Goal: Book appointment/travel/reservation

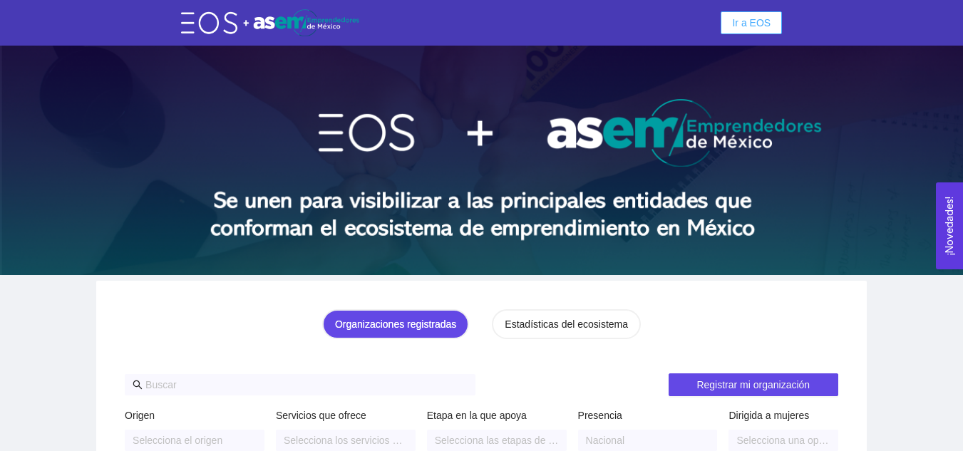
click at [751, 26] on span "Ir a EOS" at bounding box center [751, 23] width 39 height 16
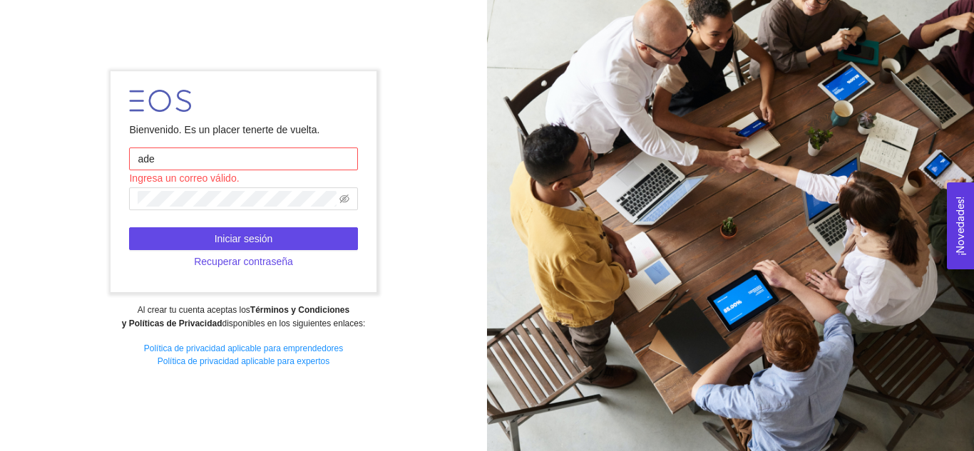
type input "[EMAIL_ADDRESS][DOMAIN_NAME]"
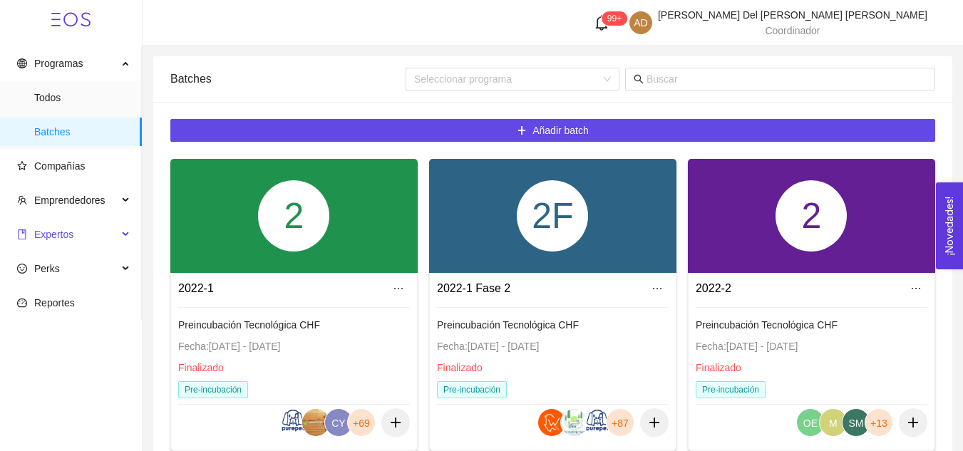
click at [68, 240] on span "Expertos" at bounding box center [53, 234] width 39 height 11
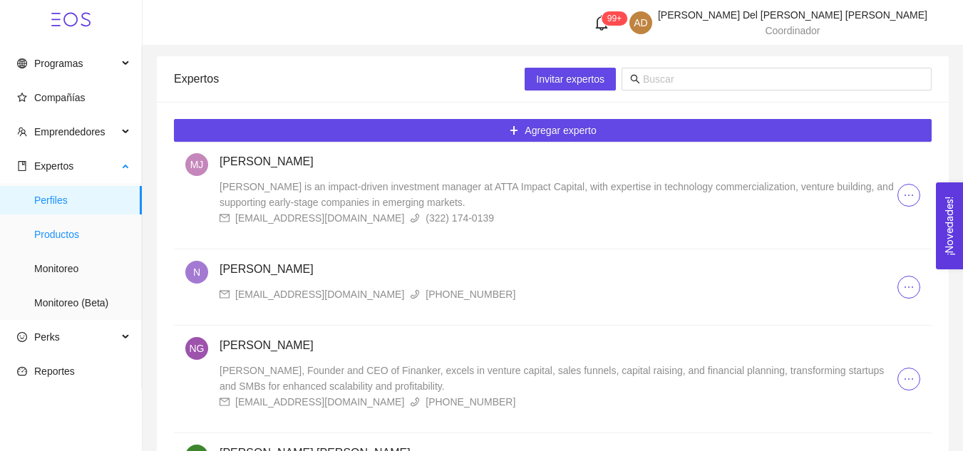
click at [66, 237] on span "Productos" at bounding box center [82, 234] width 96 height 29
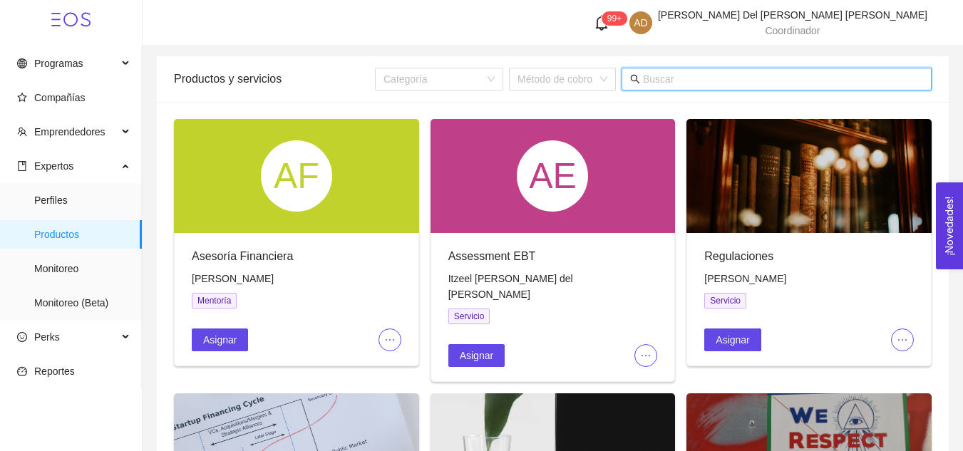
click at [728, 77] on input "text" at bounding box center [783, 79] width 280 height 16
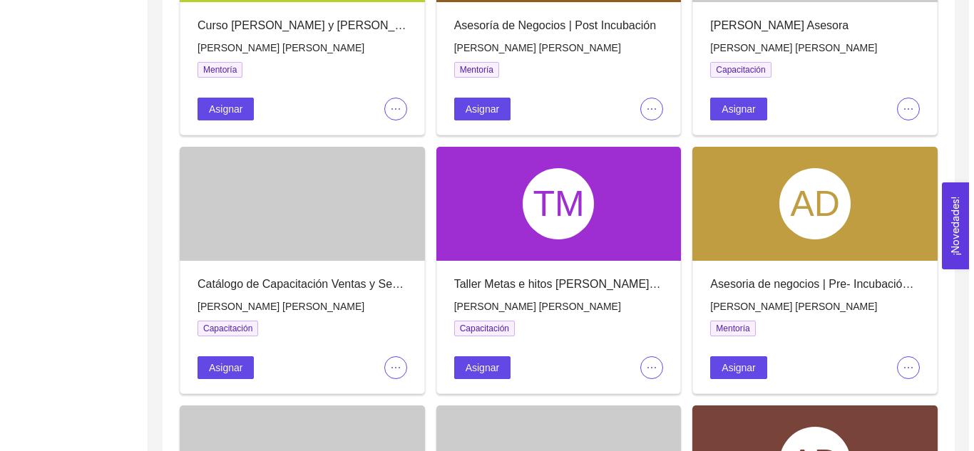
scroll to position [769, 0]
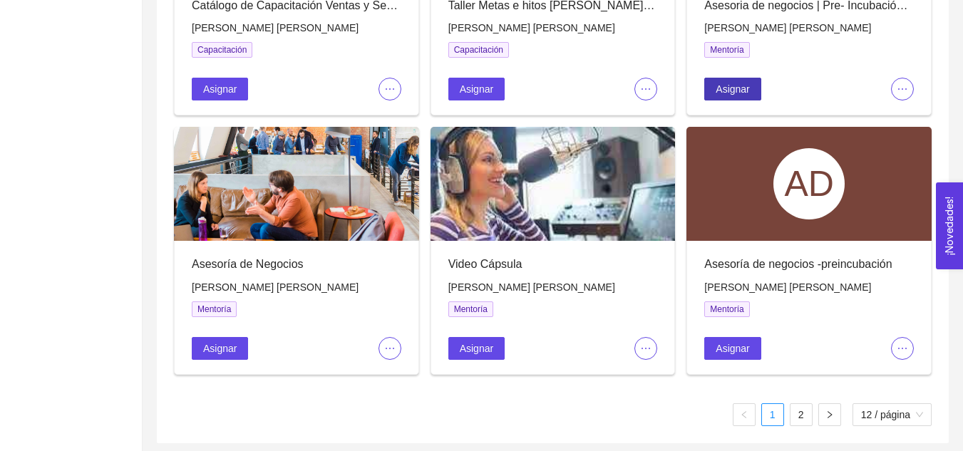
type input "rocio"
click at [730, 86] on span "Asignar" at bounding box center [733, 89] width 34 height 16
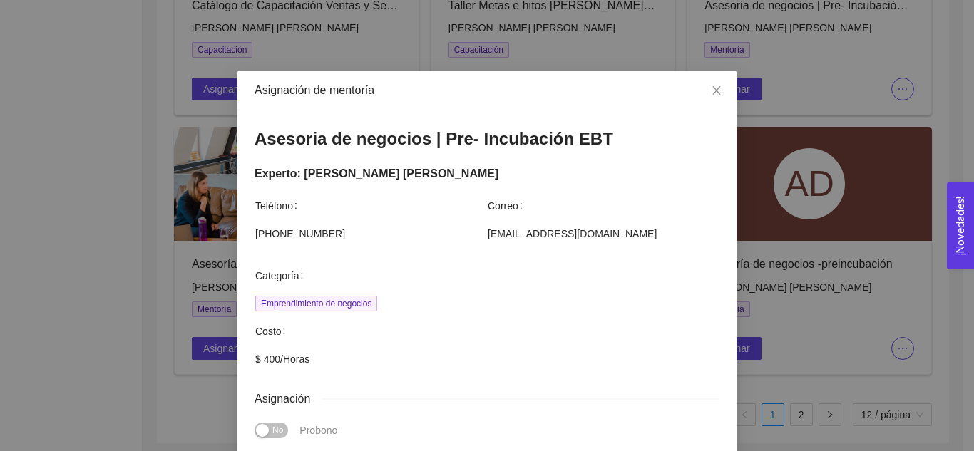
scroll to position [397, 0]
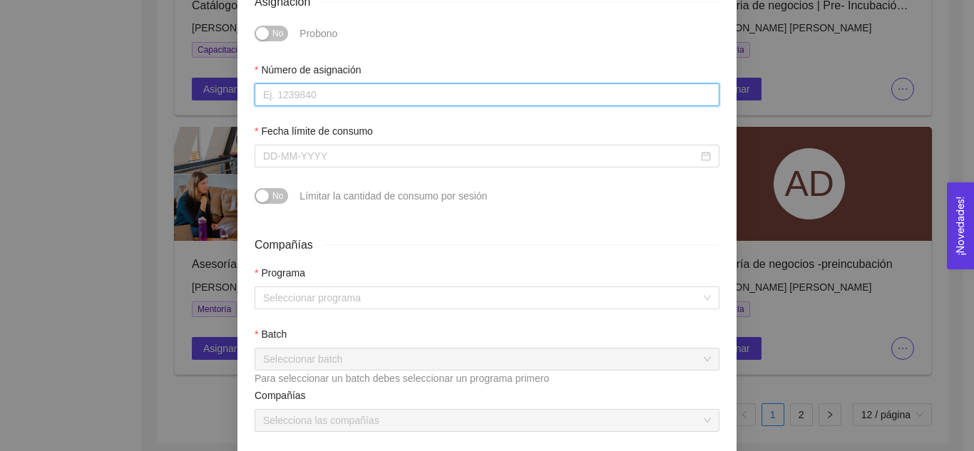
click at [342, 91] on input "Número de asignación" at bounding box center [487, 94] width 465 height 23
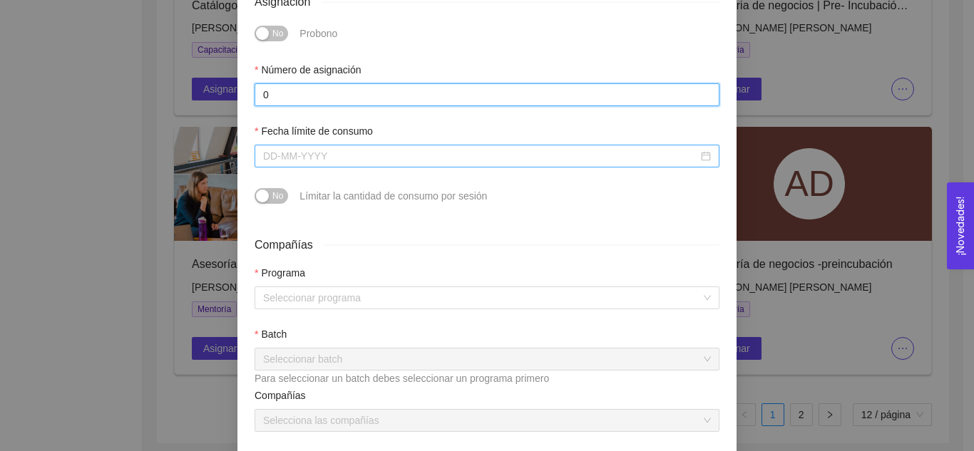
type input "0"
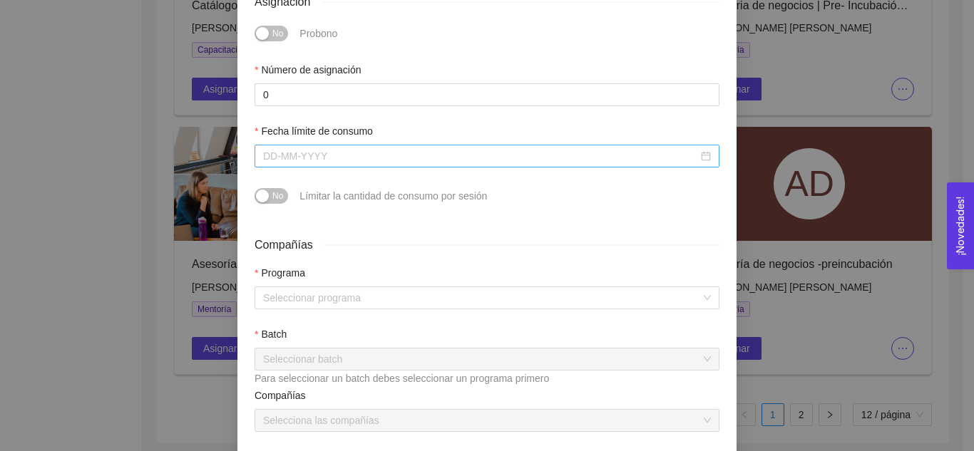
click at [354, 153] on input "Fecha límite de consumo" at bounding box center [480, 156] width 435 height 16
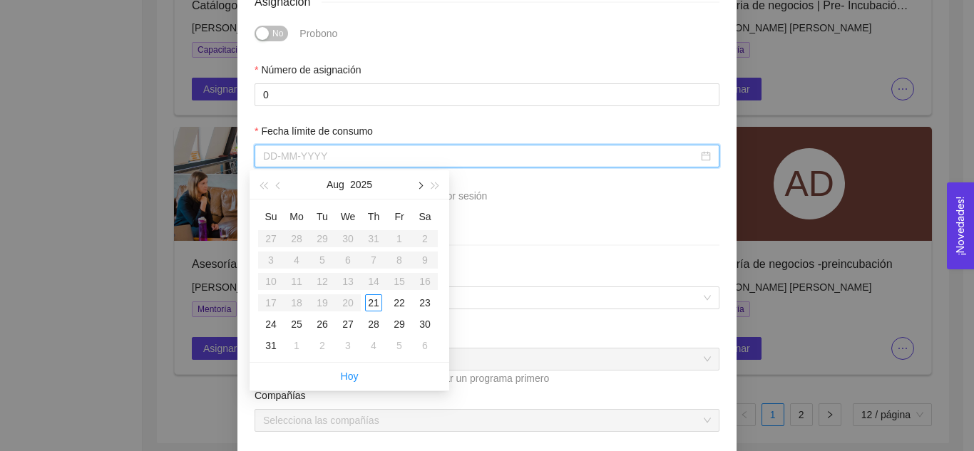
click at [418, 187] on span "button" at bounding box center [419, 186] width 7 height 7
click at [392, 322] on div "31" at bounding box center [399, 324] width 17 height 17
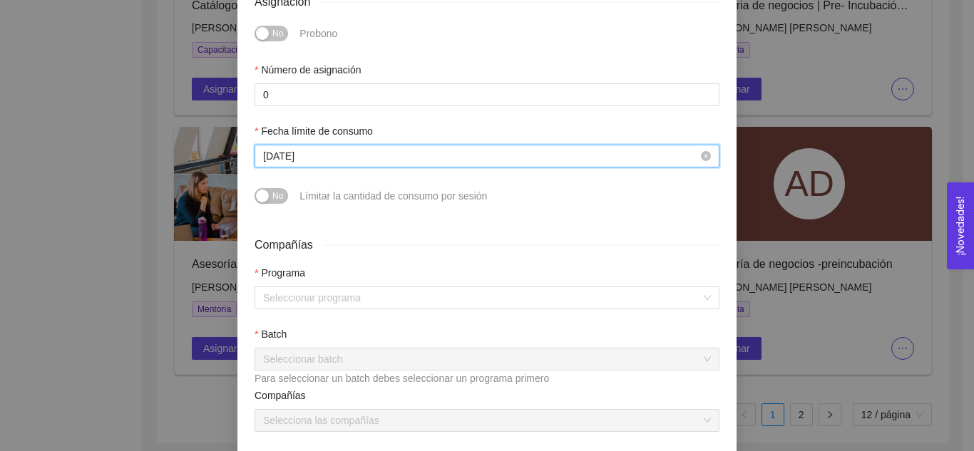
click at [373, 158] on input "October 31, 2025" at bounding box center [480, 156] width 435 height 16
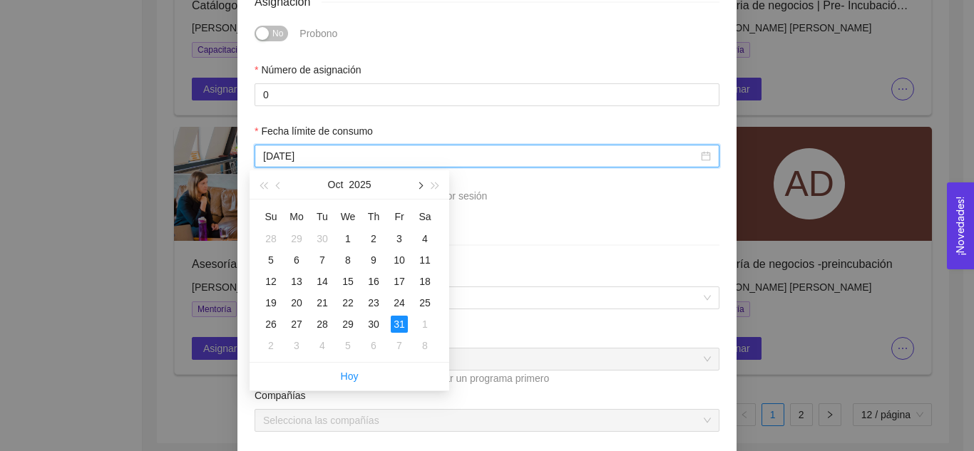
click at [418, 187] on span "button" at bounding box center [419, 186] width 7 height 7
type input "December 31, 2025"
click at [356, 329] on div "31" at bounding box center [347, 324] width 17 height 17
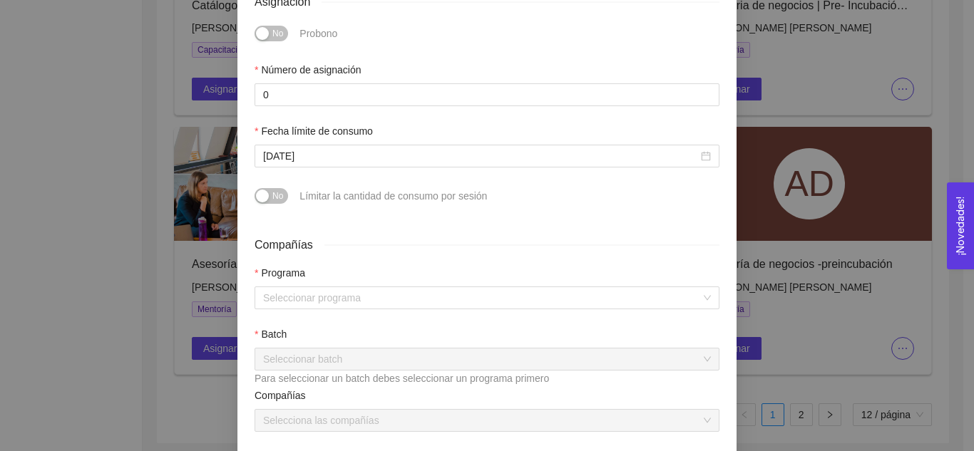
click at [345, 272] on div "Programa" at bounding box center [487, 275] width 465 height 21
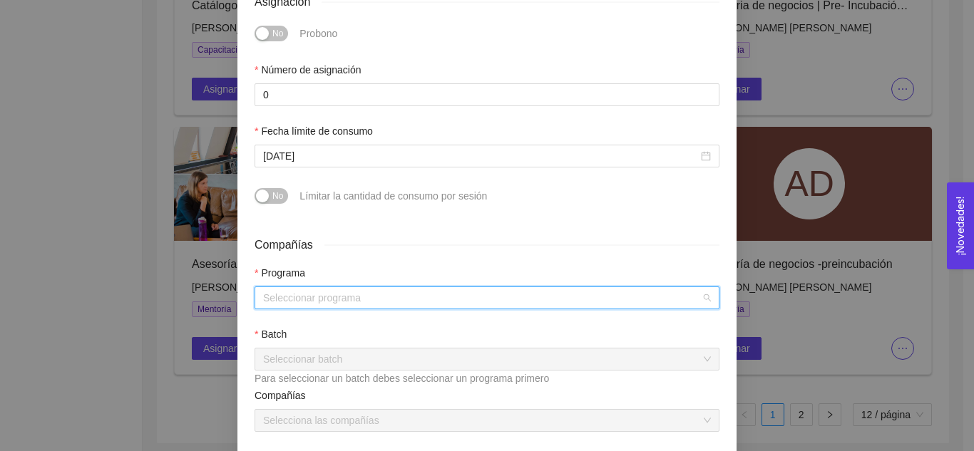
click at [348, 289] on input "search" at bounding box center [482, 297] width 438 height 21
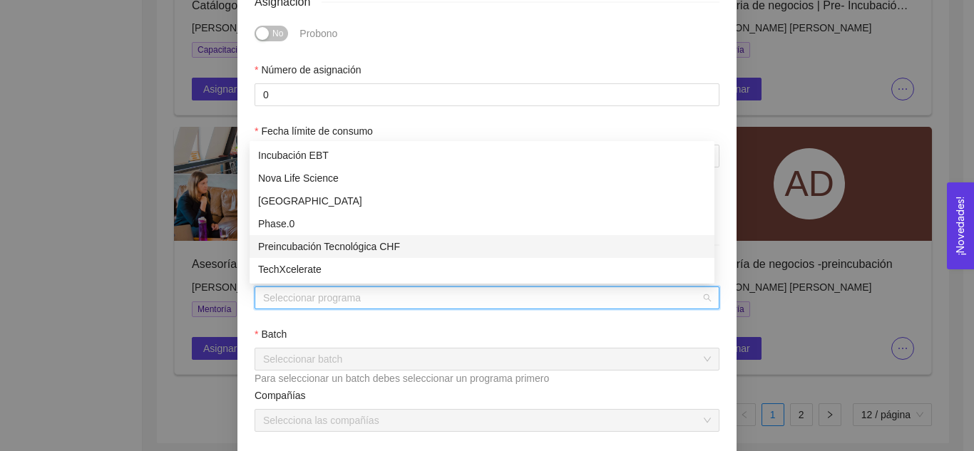
click at [334, 251] on div "Preincubación Tecnológica CHF" at bounding box center [482, 247] width 448 height 16
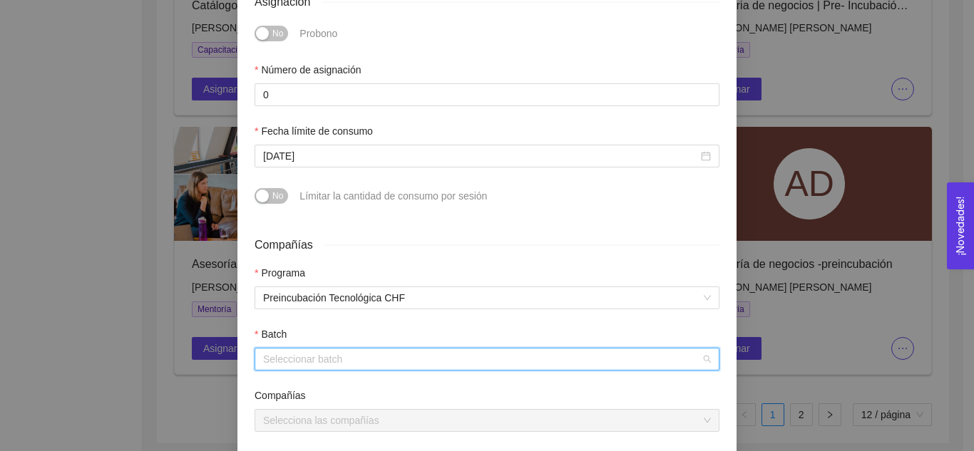
click at [335, 368] on input "search" at bounding box center [482, 359] width 438 height 21
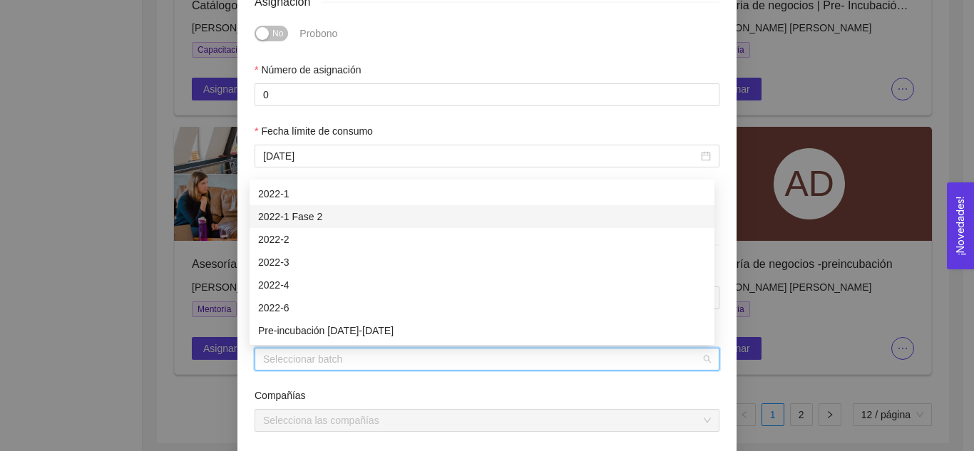
click at [306, 220] on div "2022-1 Fase 2" at bounding box center [482, 217] width 448 height 16
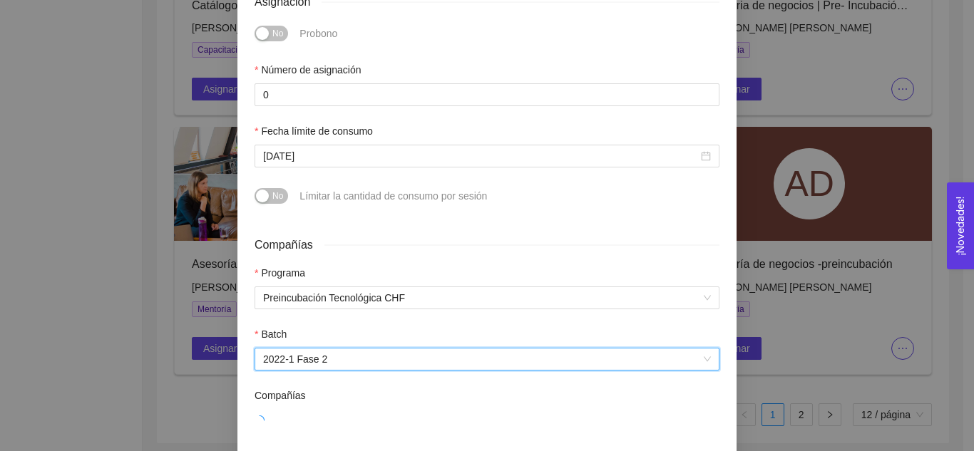
scroll to position [561, 0]
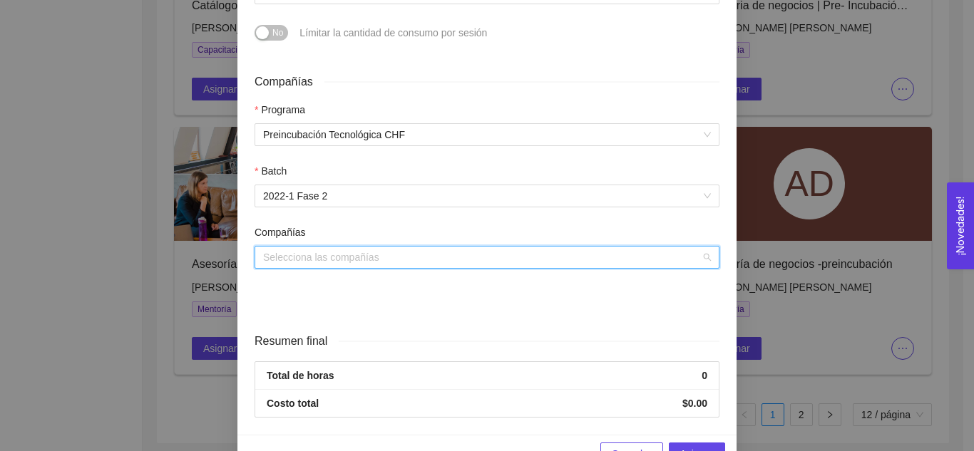
click at [323, 255] on input "search" at bounding box center [482, 257] width 438 height 21
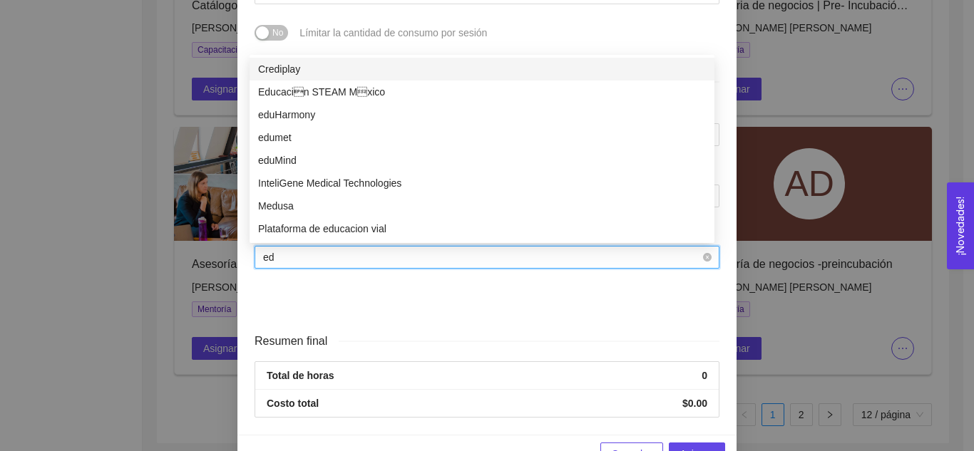
type input "edu"
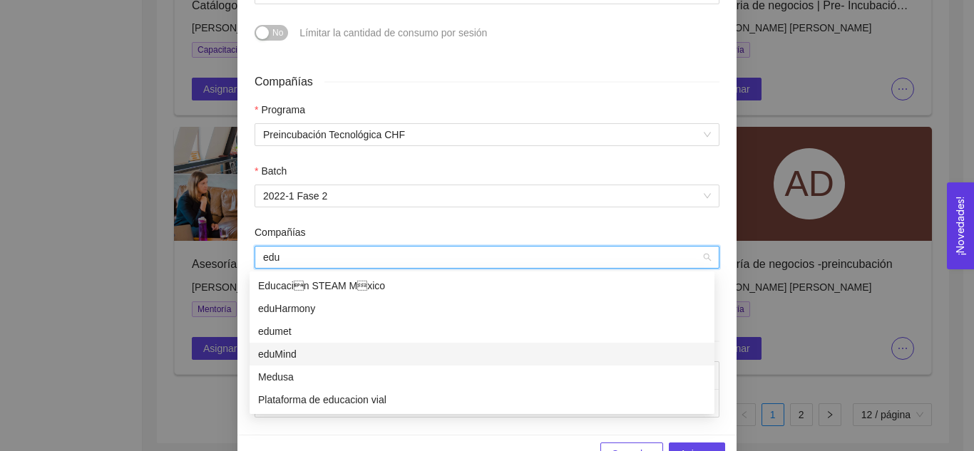
click at [338, 352] on div "eduMind" at bounding box center [482, 355] width 448 height 16
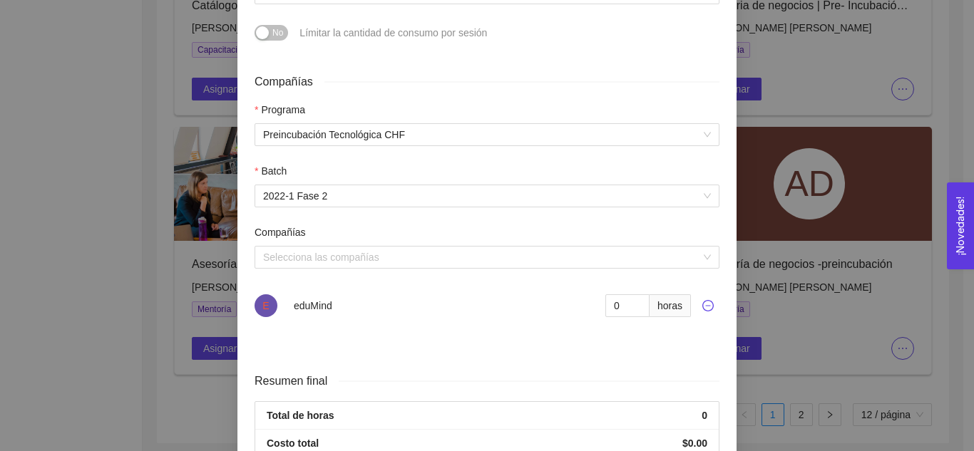
scroll to position [639, 0]
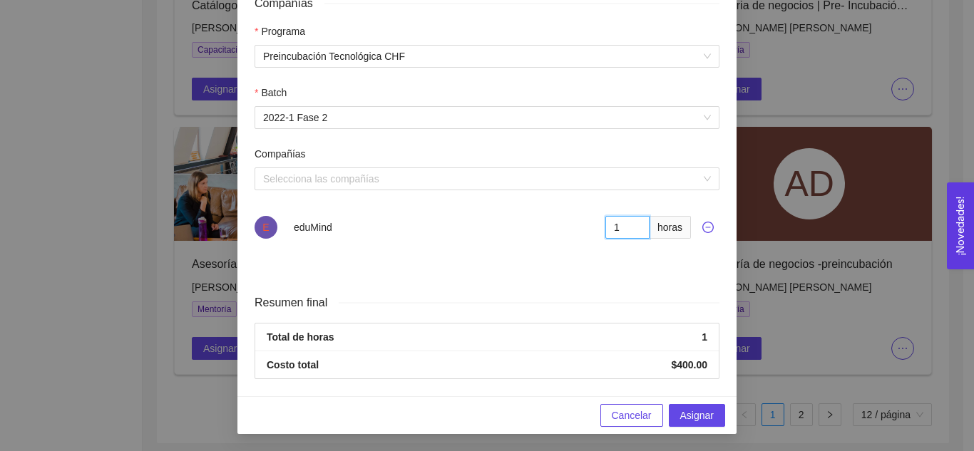
click at [633, 223] on input "1" at bounding box center [627, 227] width 44 height 23
click at [633, 223] on input "2" at bounding box center [627, 227] width 44 height 23
click at [633, 223] on input "3" at bounding box center [627, 227] width 44 height 23
click at [633, 223] on input "4" at bounding box center [627, 227] width 44 height 23
click at [633, 223] on input "5" at bounding box center [627, 227] width 44 height 23
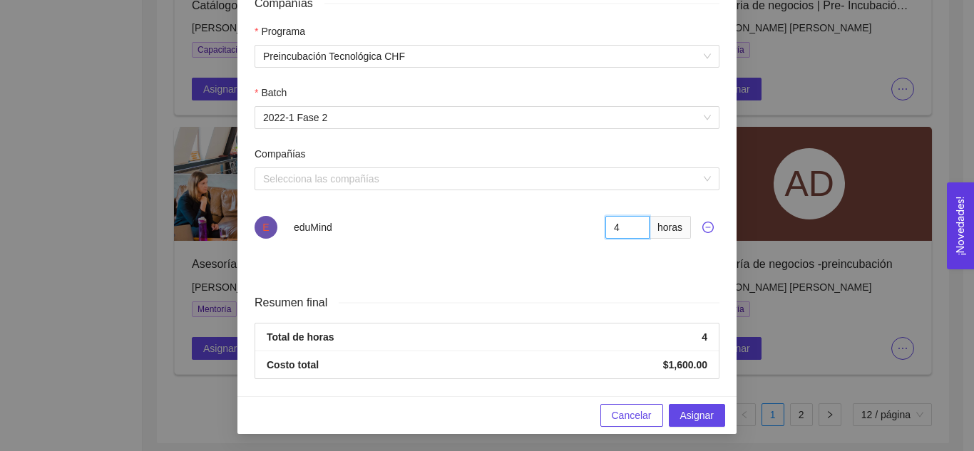
type input "4"
click at [632, 232] on input "4" at bounding box center [627, 227] width 44 height 23
click at [690, 413] on span "Asignar" at bounding box center [697, 416] width 34 height 16
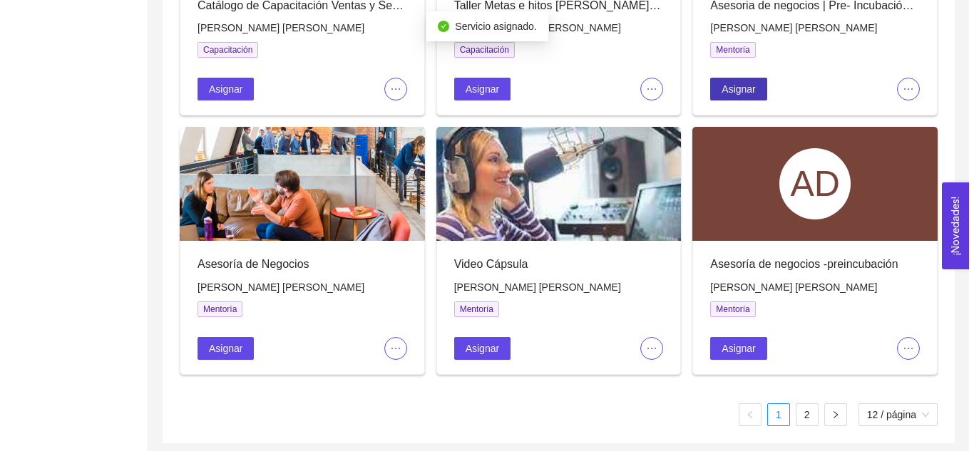
scroll to position [0, 0]
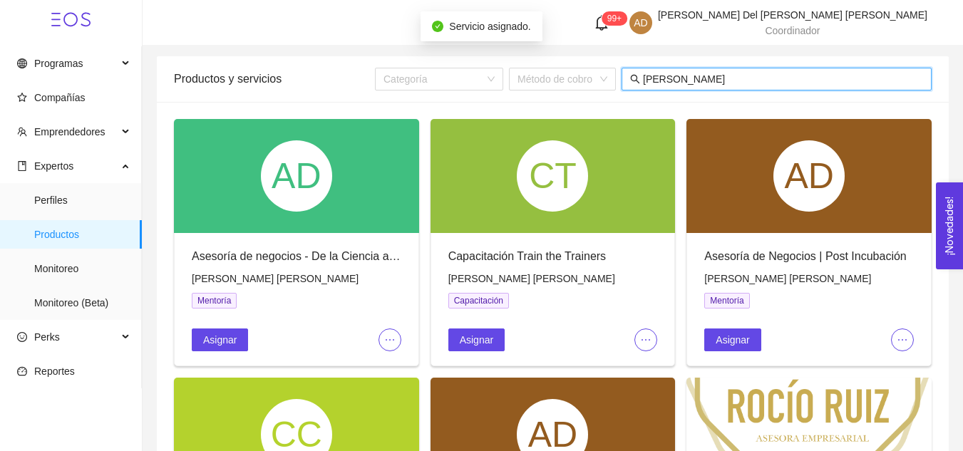
drag, startPoint x: 698, startPoint y: 76, endPoint x: 641, endPoint y: 79, distance: 57.2
click at [641, 79] on span "rocio" at bounding box center [777, 79] width 310 height 23
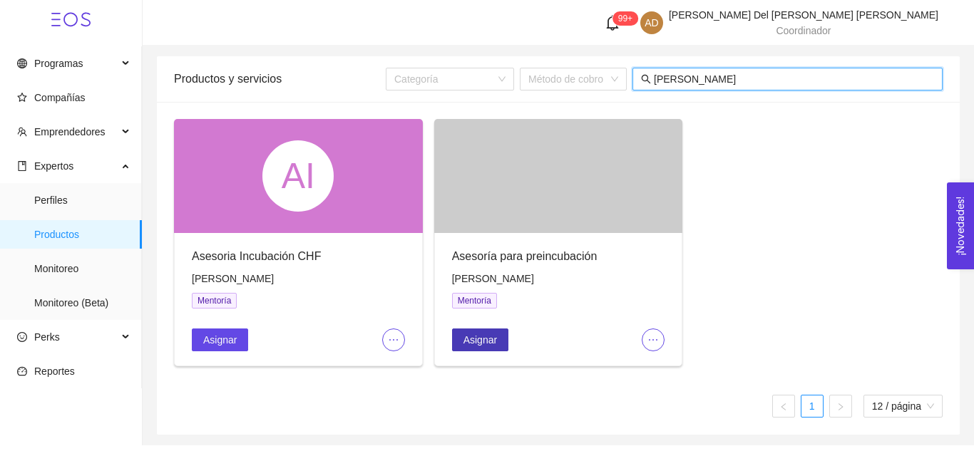
type input "eugenio"
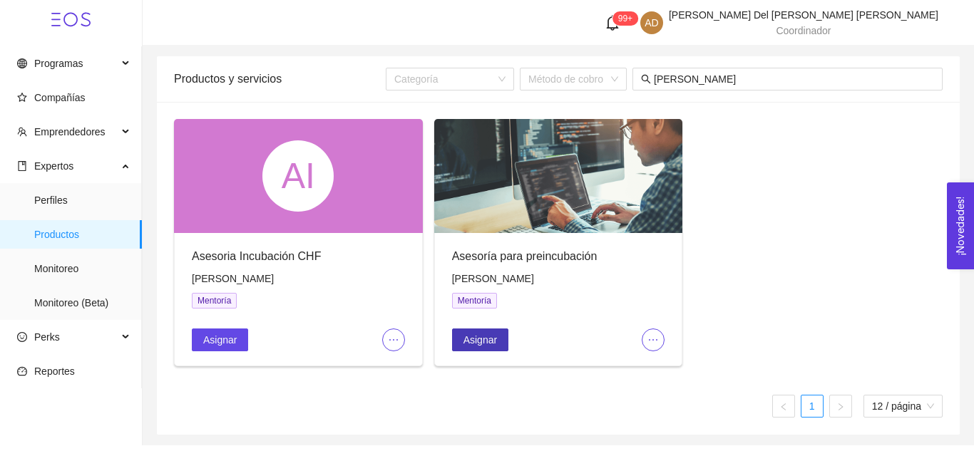
click at [472, 334] on span "Asignar" at bounding box center [481, 340] width 34 height 16
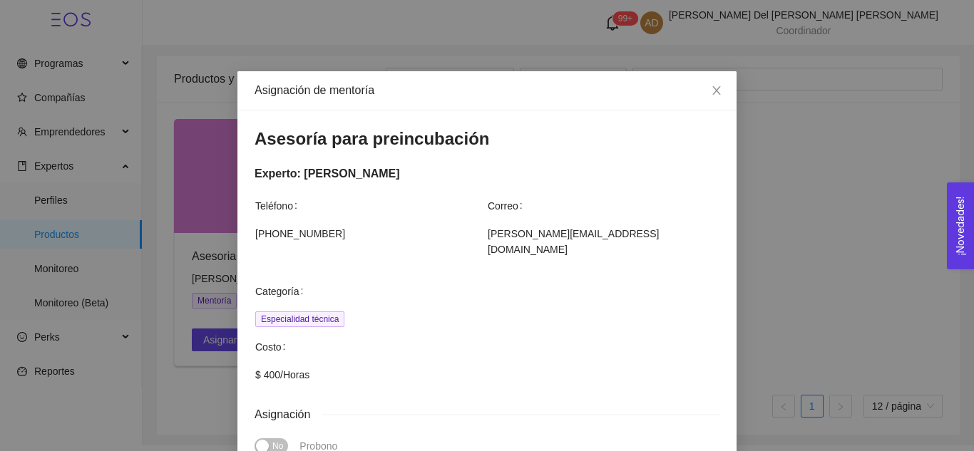
scroll to position [315, 0]
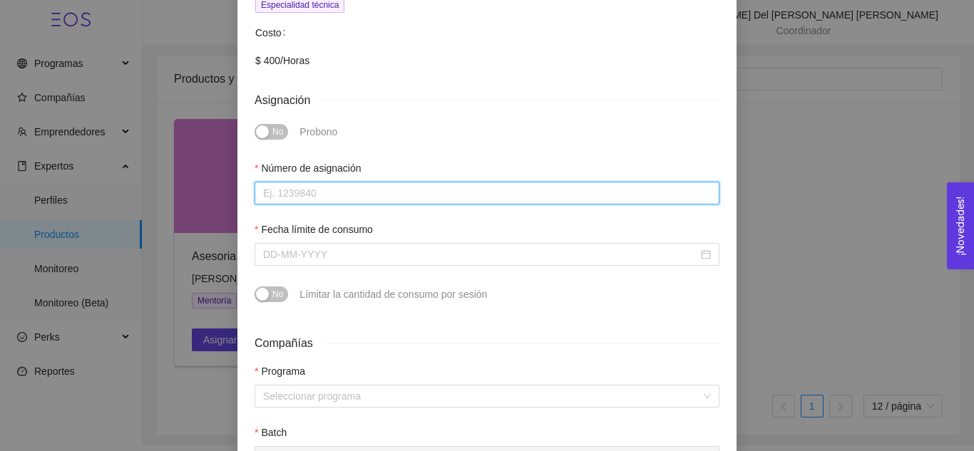
click at [367, 182] on input "Número de asignación" at bounding box center [487, 193] width 465 height 23
type input "0"
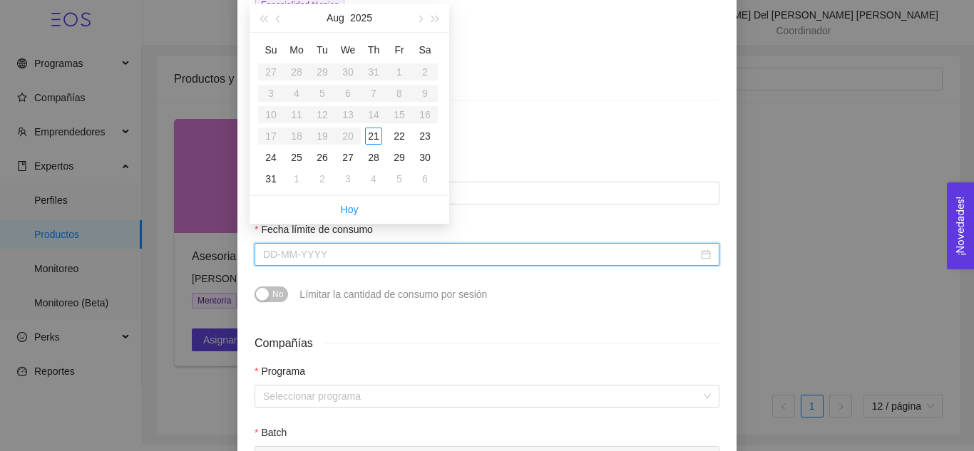
click at [382, 247] on input "Fecha límite de consumo" at bounding box center [480, 255] width 435 height 16
type input "August 22, 2025"
click at [421, 24] on button "button" at bounding box center [419, 18] width 16 height 29
type input "October 24, 2025"
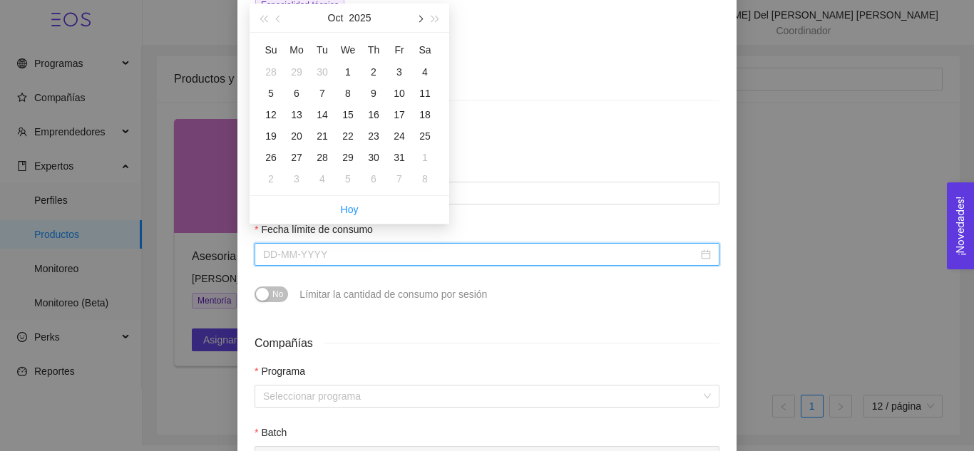
click at [419, 14] on button "button" at bounding box center [419, 18] width 16 height 29
type input "November 30, 2025"
click at [270, 184] on div "30" at bounding box center [270, 178] width 17 height 17
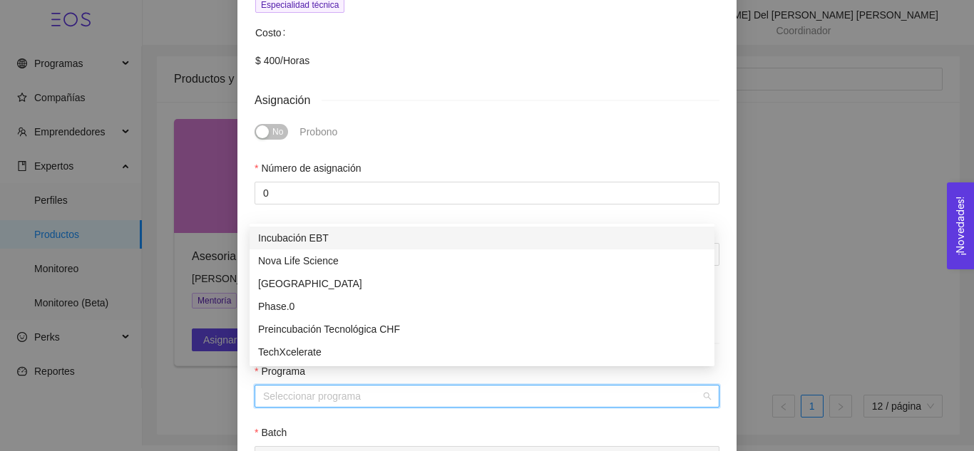
click at [367, 386] on input "search" at bounding box center [482, 396] width 438 height 21
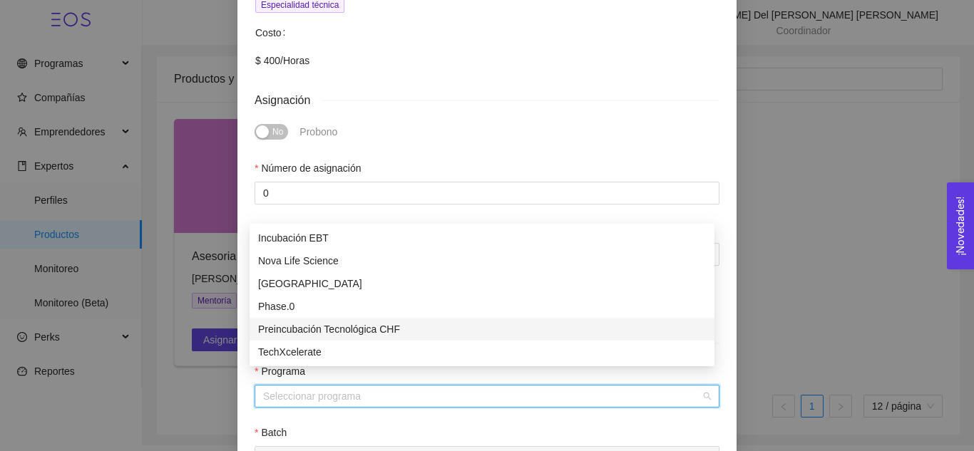
click at [357, 323] on div "Preincubación Tecnológica CHF" at bounding box center [482, 330] width 448 height 16
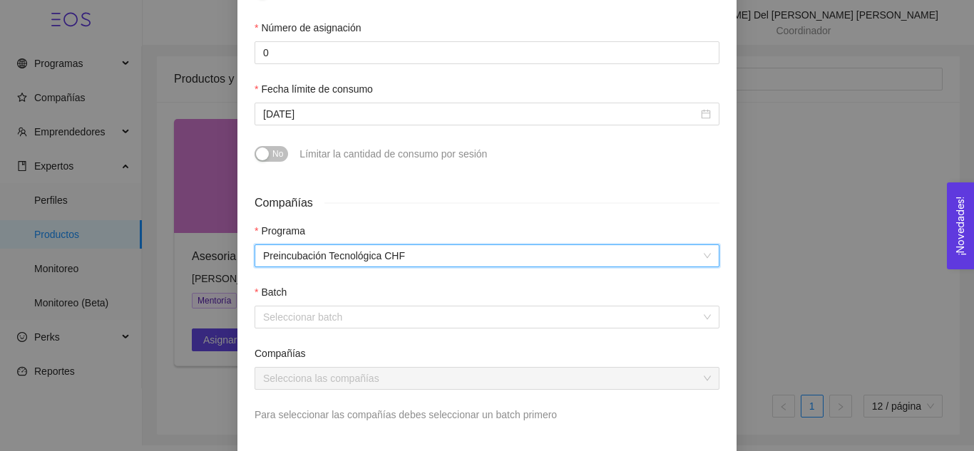
scroll to position [458, 0]
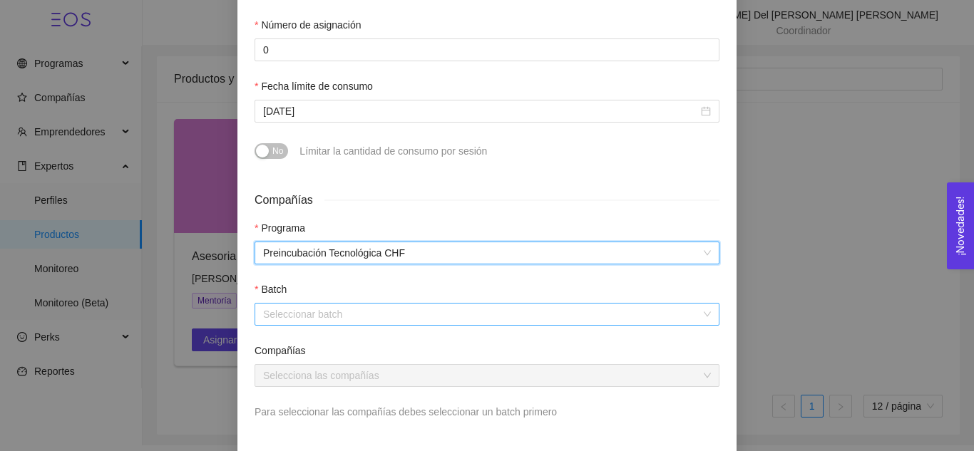
click at [352, 304] on input "search" at bounding box center [482, 314] width 438 height 21
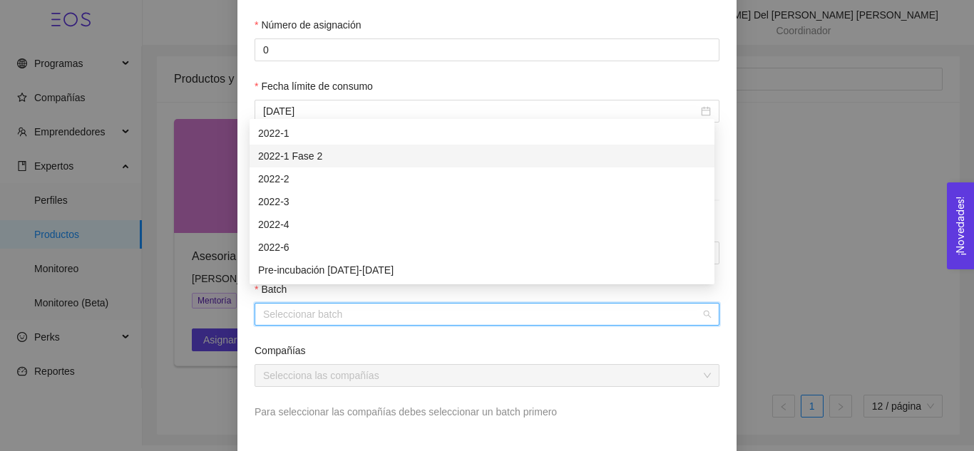
click at [312, 157] on div "2022-1 Fase 2" at bounding box center [482, 156] width 448 height 16
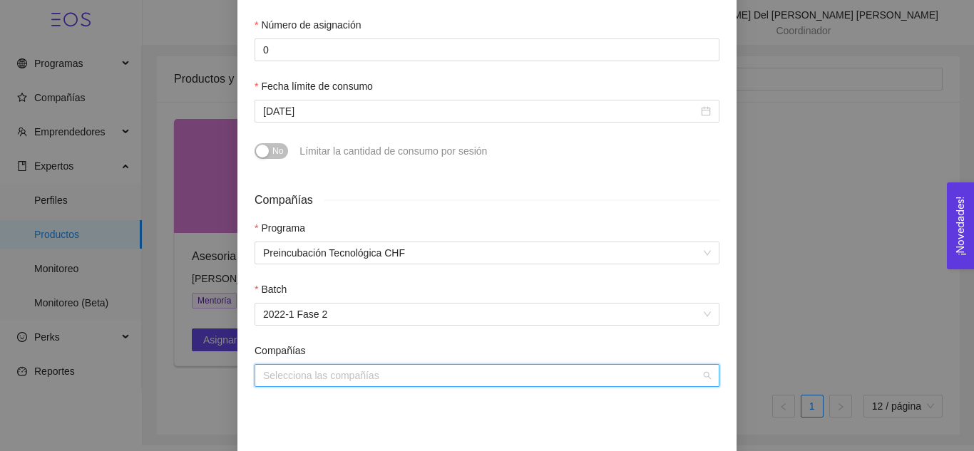
click at [360, 365] on input "search" at bounding box center [482, 375] width 438 height 21
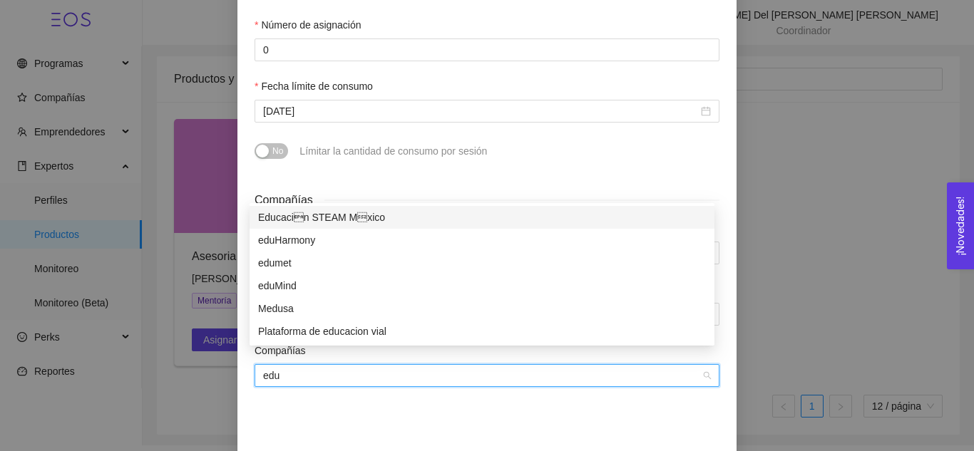
type input "edum"
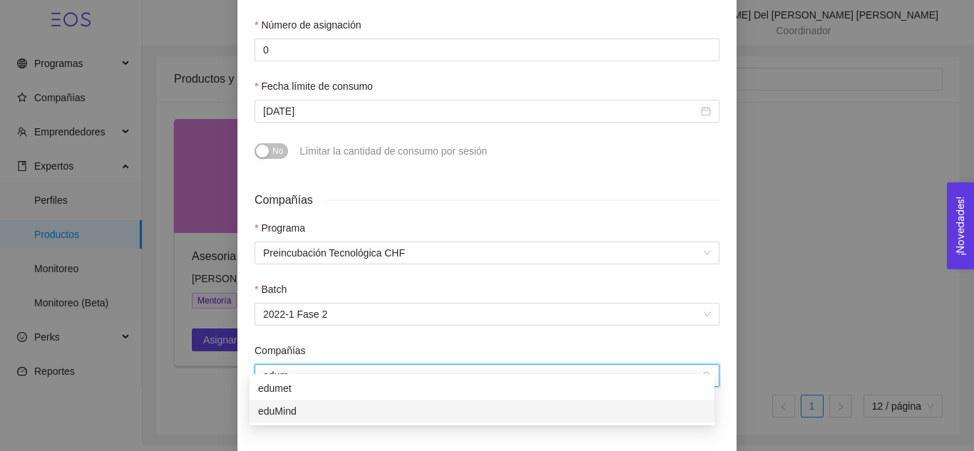
click at [319, 402] on div "eduMind" at bounding box center [482, 411] width 465 height 23
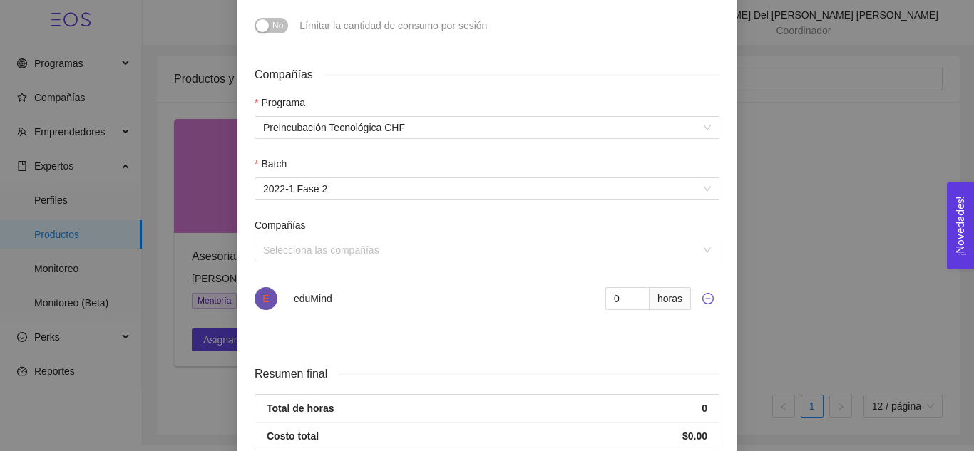
scroll to position [585, 0]
click at [625, 286] on input "1" at bounding box center [627, 297] width 44 height 23
click at [625, 286] on input "2" at bounding box center [627, 297] width 44 height 23
click at [625, 286] on input "3" at bounding box center [627, 297] width 44 height 23
type input "4"
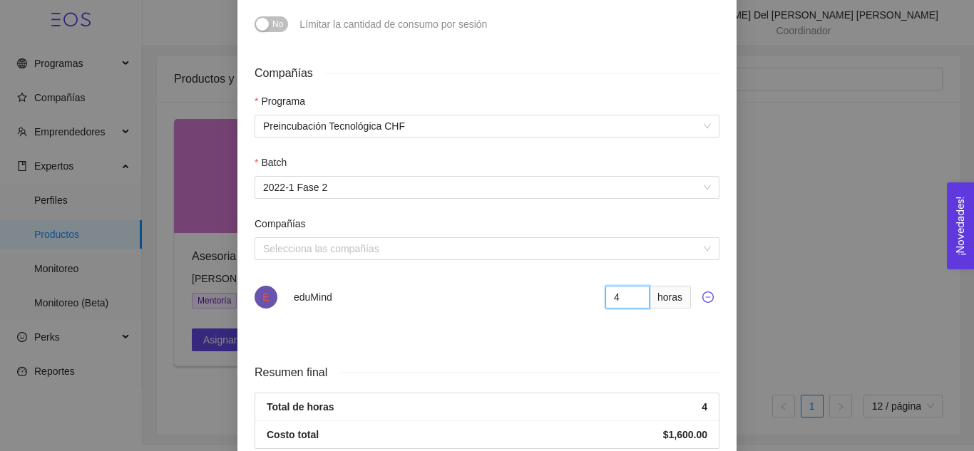
click at [625, 286] on input "4" at bounding box center [627, 297] width 44 height 23
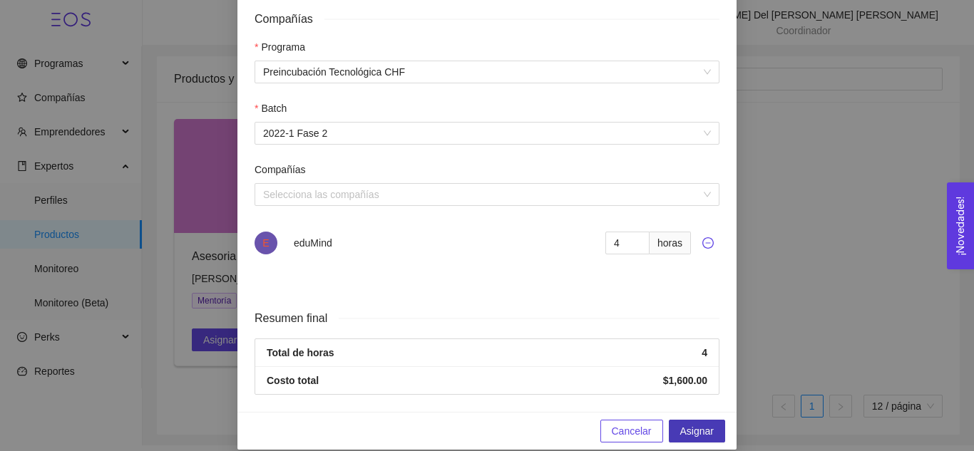
click at [705, 424] on span "Asignar" at bounding box center [697, 432] width 34 height 16
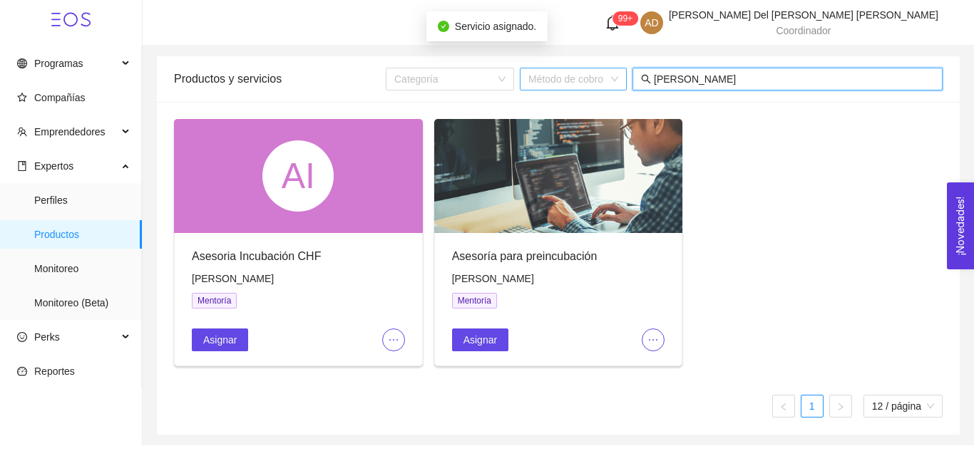
drag, startPoint x: 727, startPoint y: 73, endPoint x: 625, endPoint y: 73, distance: 101.3
click at [625, 73] on div "Categoría Método de cobro eugenio" at bounding box center [664, 79] width 557 height 23
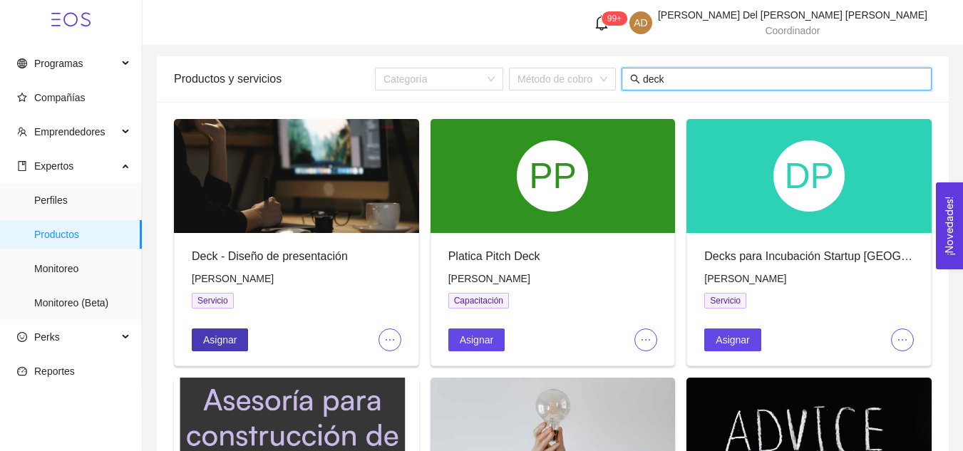
type input "deck"
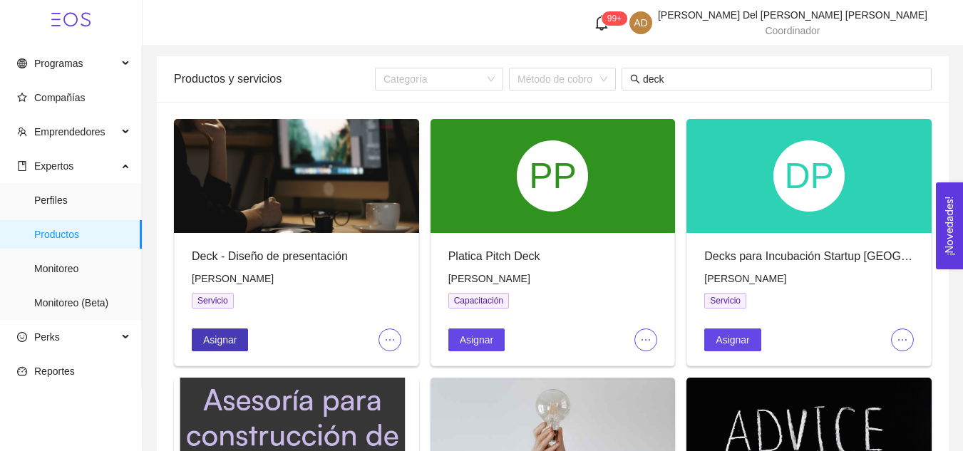
click at [222, 349] on button "Asignar" at bounding box center [220, 340] width 56 height 23
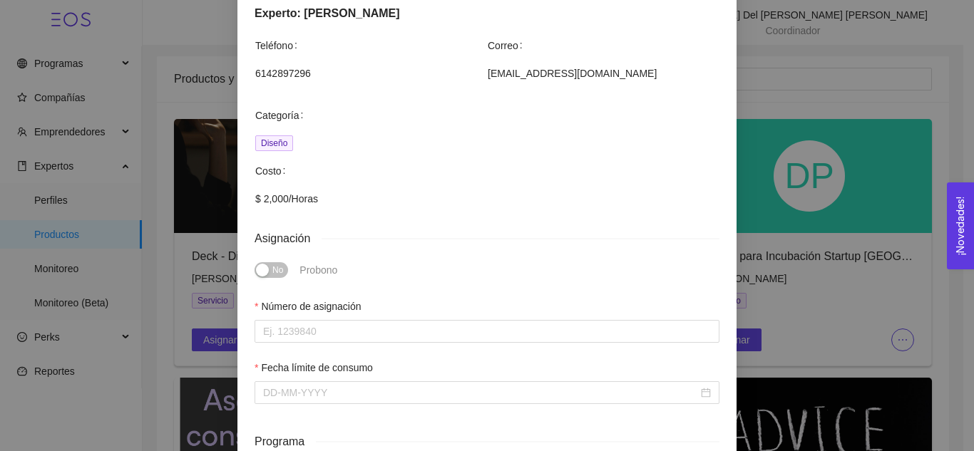
scroll to position [217, 0]
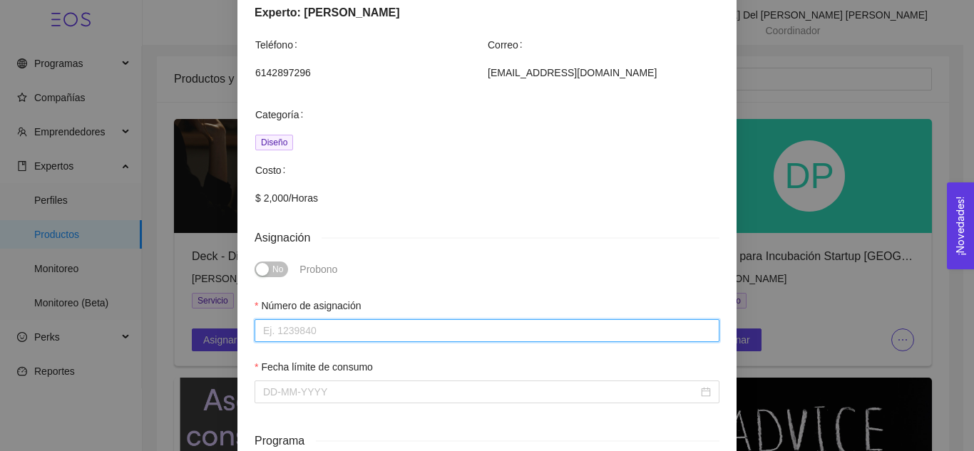
click at [350, 337] on input "Número de asignación" at bounding box center [487, 330] width 465 height 23
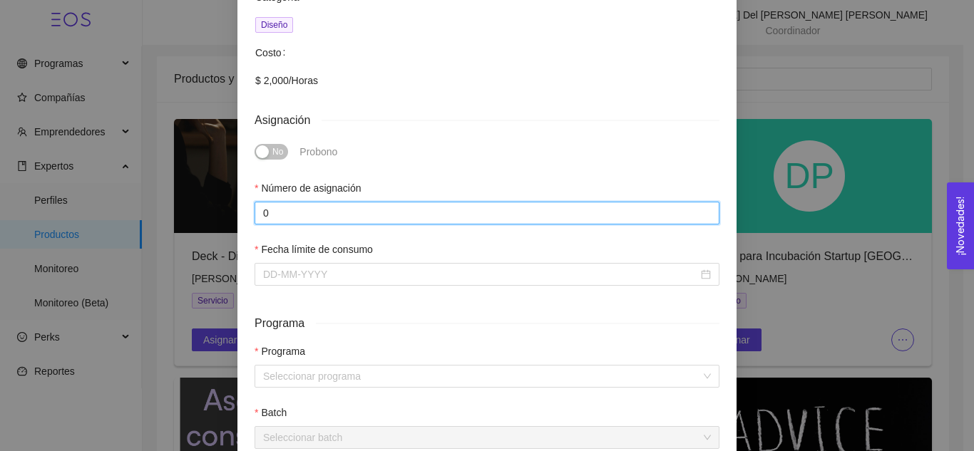
scroll to position [335, 0]
type input "0"
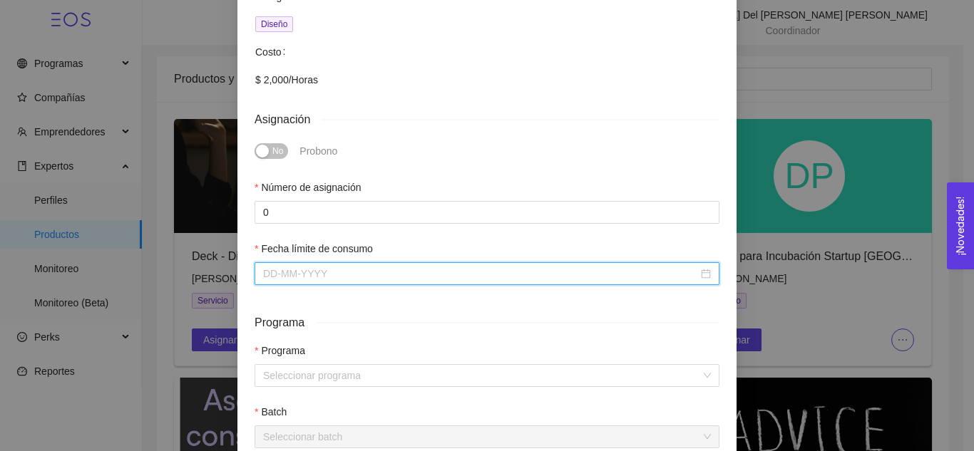
click at [338, 266] on input "Fecha límite de consumo" at bounding box center [480, 274] width 435 height 16
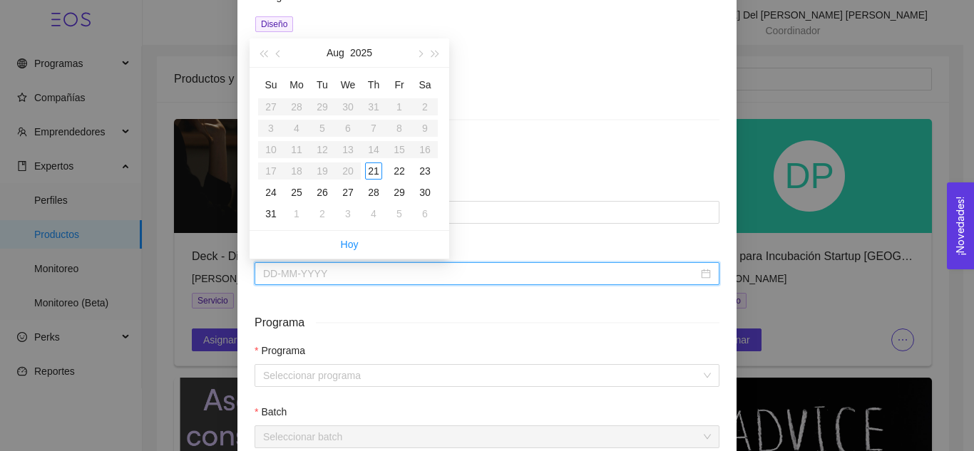
type input "August 28, 2025"
click at [424, 51] on button "button" at bounding box center [419, 53] width 16 height 29
type input "September 19, 2025"
click at [417, 61] on button "button" at bounding box center [419, 53] width 16 height 29
type input "October 31, 2025"
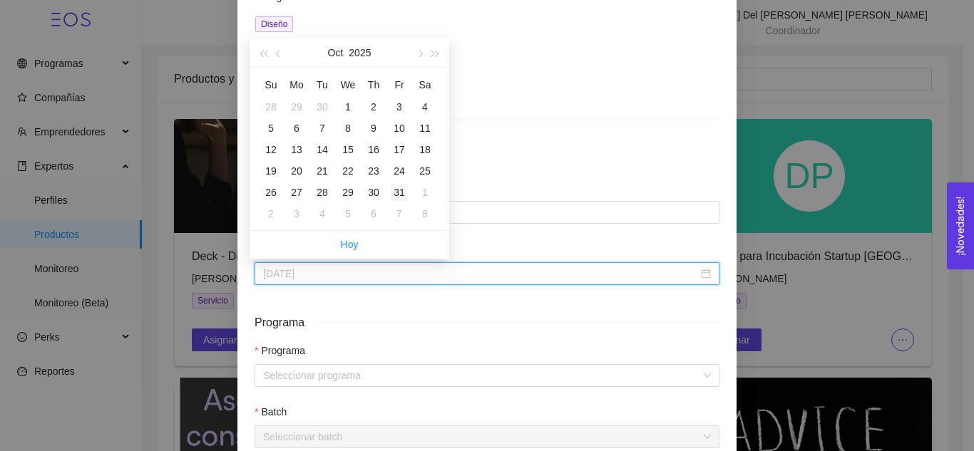
click at [398, 194] on div "31" at bounding box center [399, 192] width 17 height 17
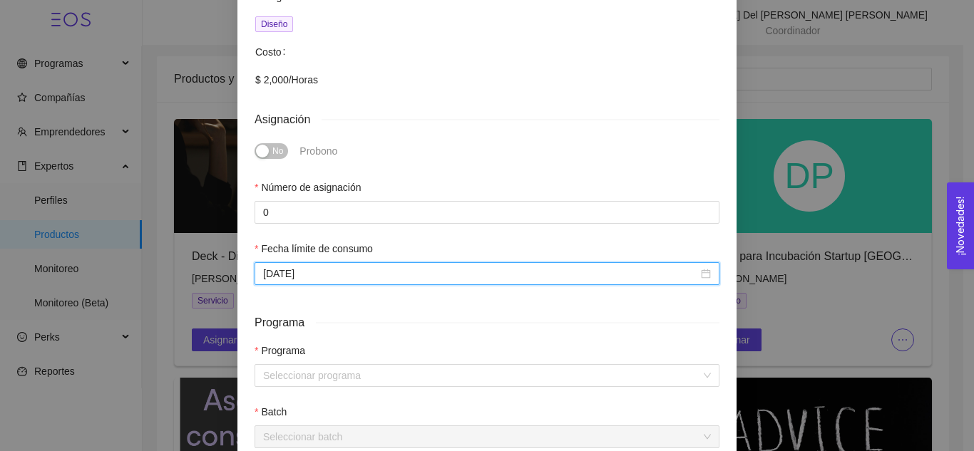
scroll to position [454, 0]
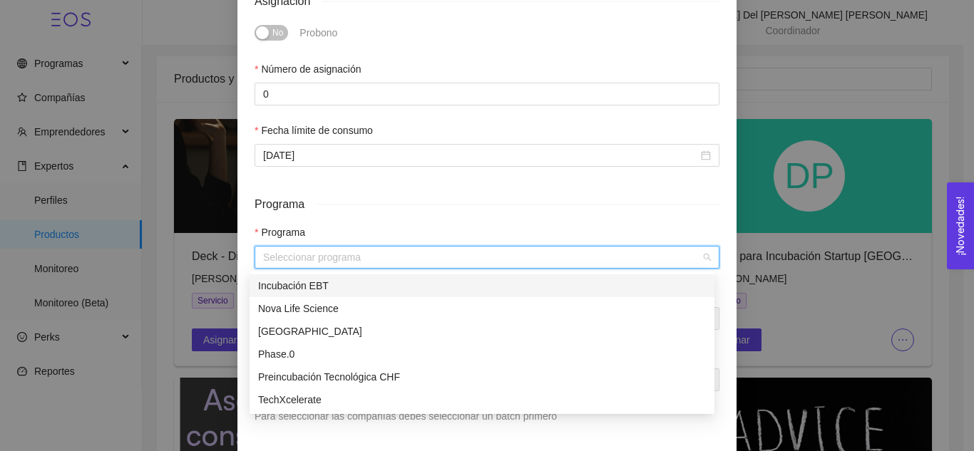
click at [334, 263] on input "search" at bounding box center [482, 257] width 438 height 21
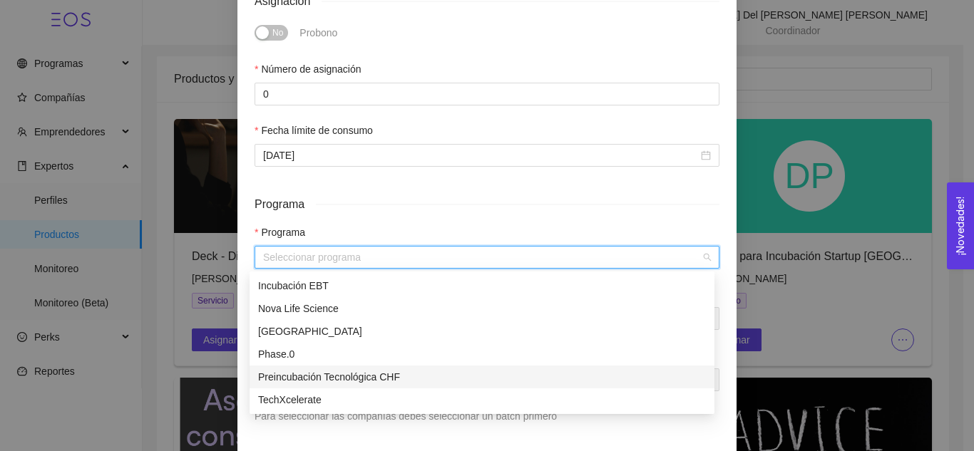
click at [349, 377] on div "Preincubación Tecnológica CHF" at bounding box center [482, 377] width 448 height 16
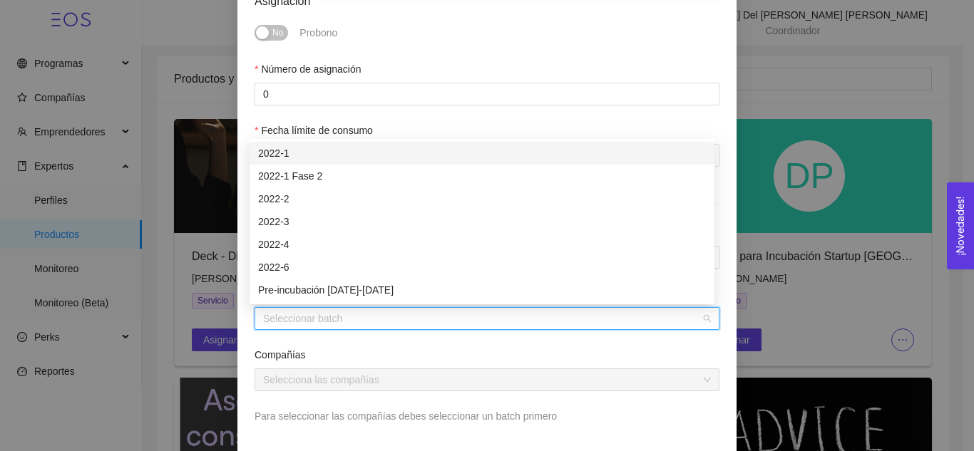
click at [332, 321] on input "search" at bounding box center [482, 318] width 438 height 21
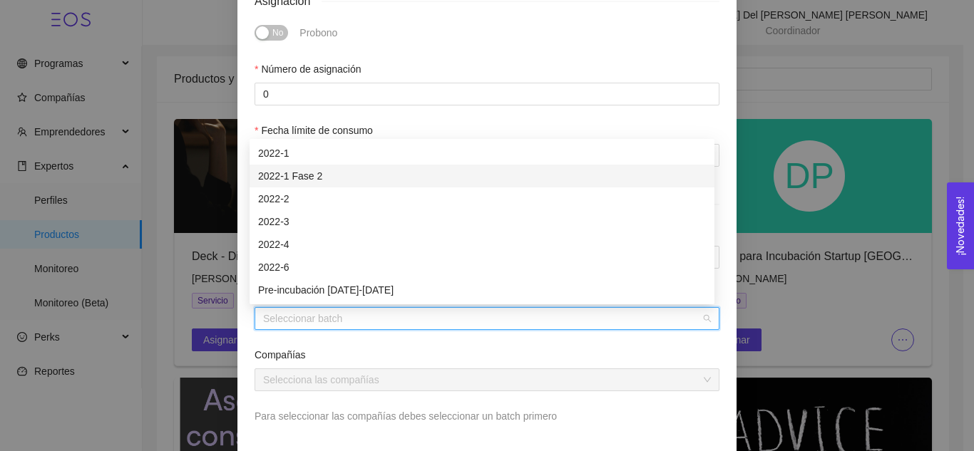
click at [310, 173] on div "2022-1 Fase 2" at bounding box center [482, 176] width 448 height 16
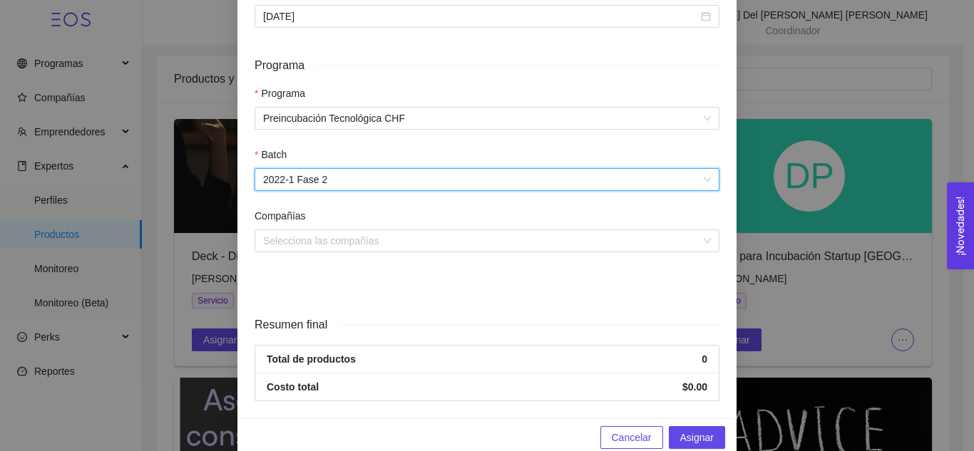
scroll to position [593, 0]
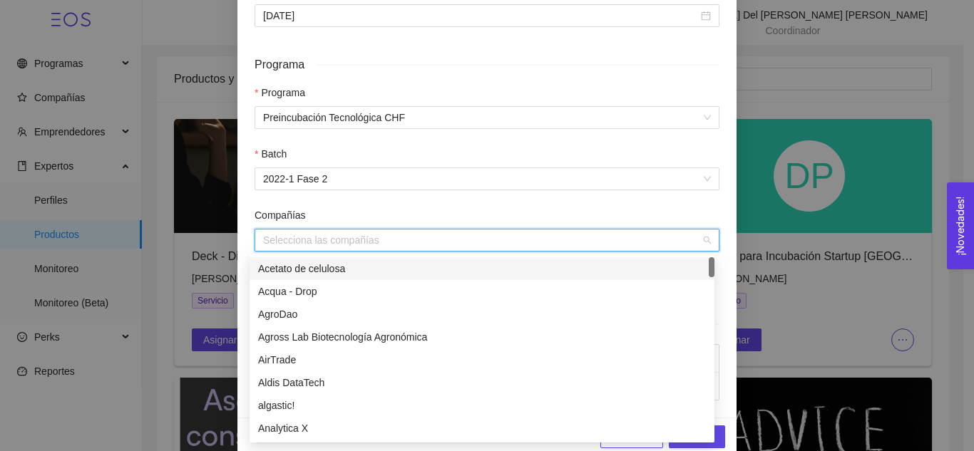
click at [322, 247] on input "search" at bounding box center [482, 240] width 438 height 21
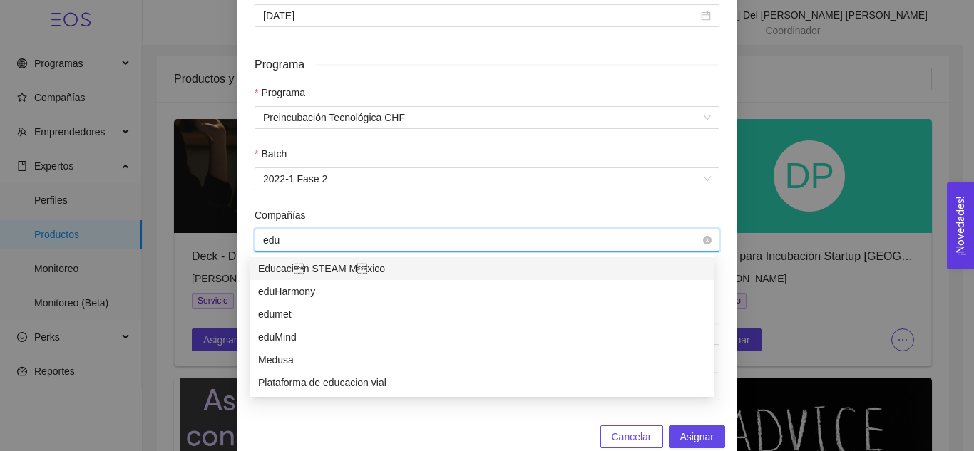
type input "edum"
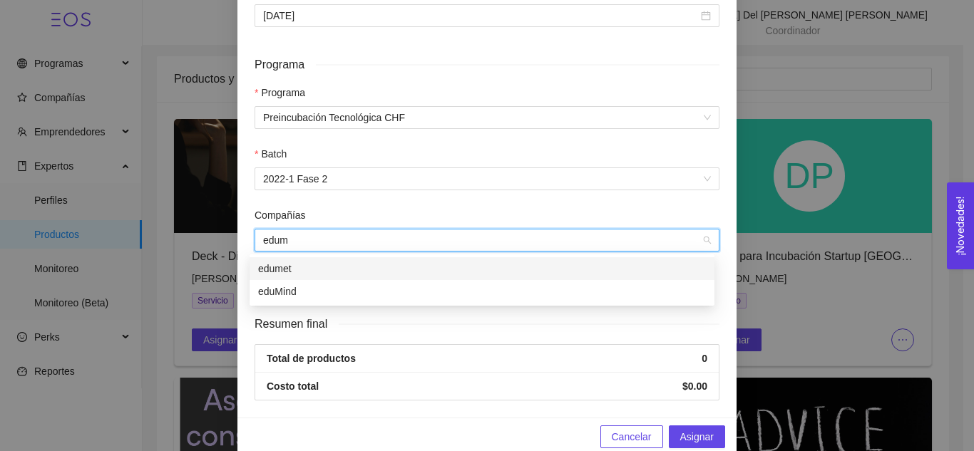
click at [333, 275] on div "edumet" at bounding box center [482, 269] width 448 height 16
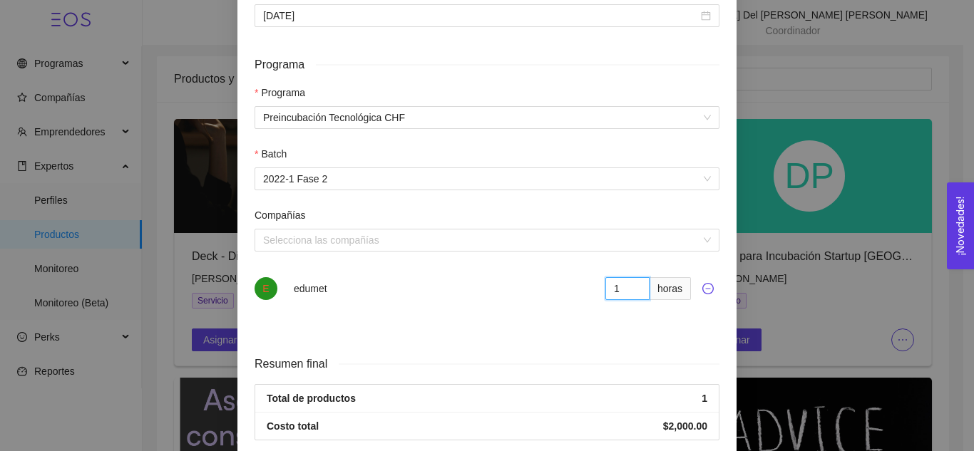
type input "1"
click at [627, 286] on input "1" at bounding box center [627, 288] width 44 height 23
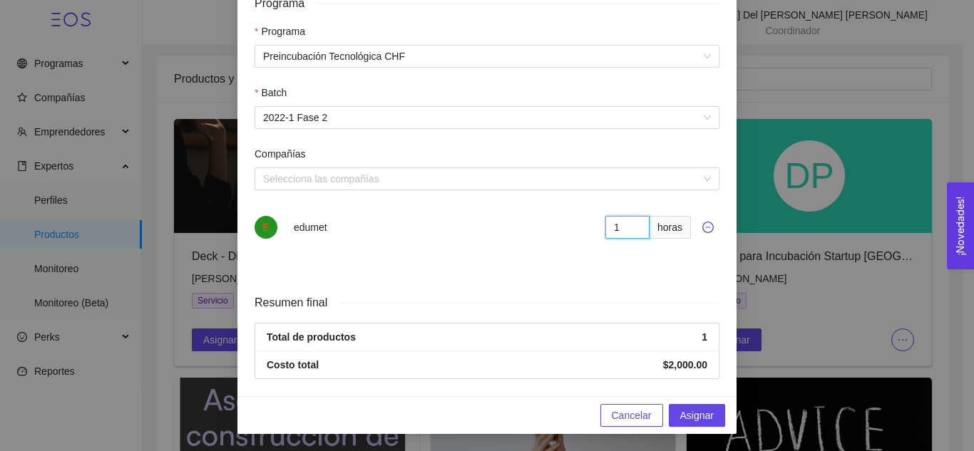
scroll to position [655, 0]
click at [701, 416] on span "Asignar" at bounding box center [697, 416] width 34 height 16
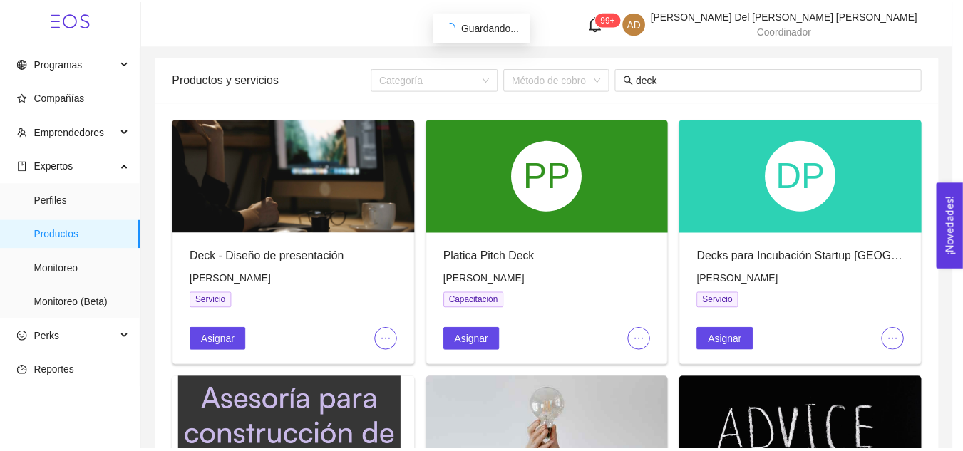
scroll to position [526, 0]
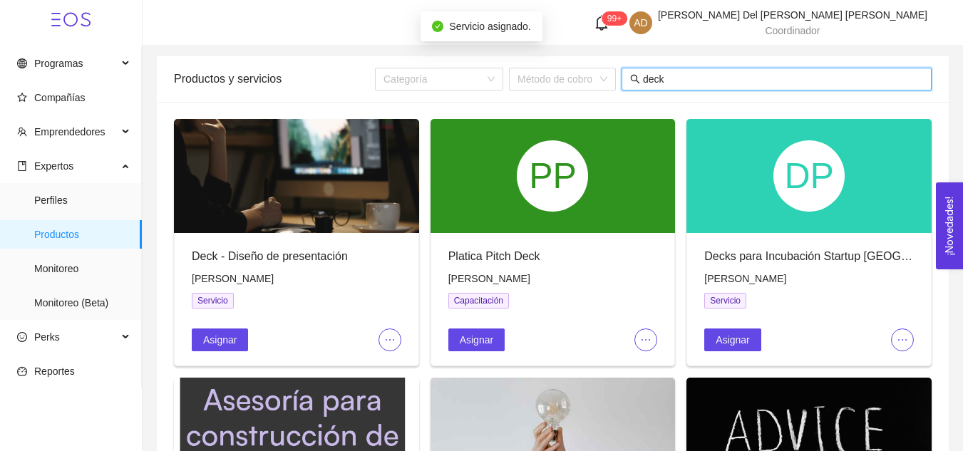
drag, startPoint x: 695, startPoint y: 76, endPoint x: 620, endPoint y: 84, distance: 76.1
click at [620, 84] on div "Categoría Método de cobro deck" at bounding box center [653, 79] width 557 height 23
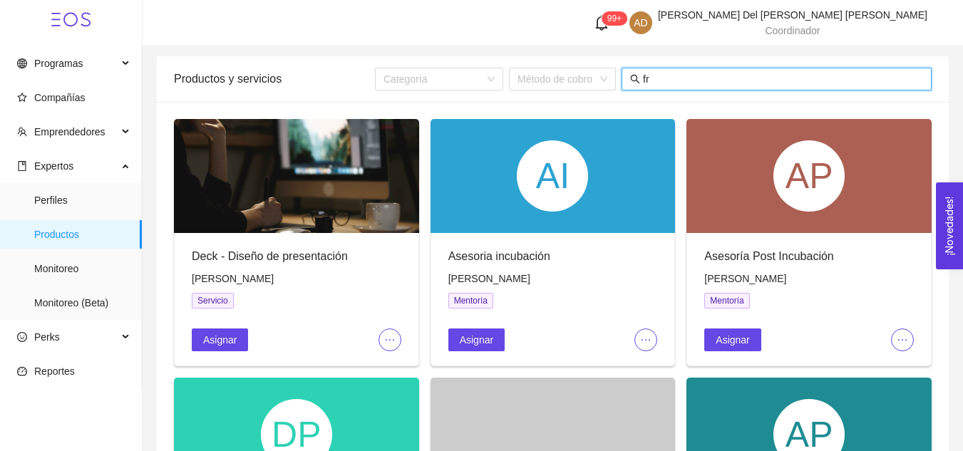
type input "f"
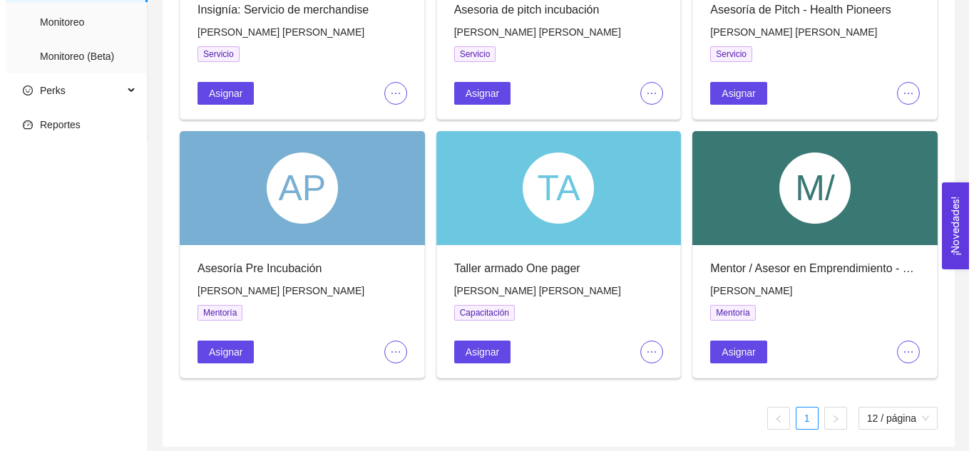
scroll to position [246, 0]
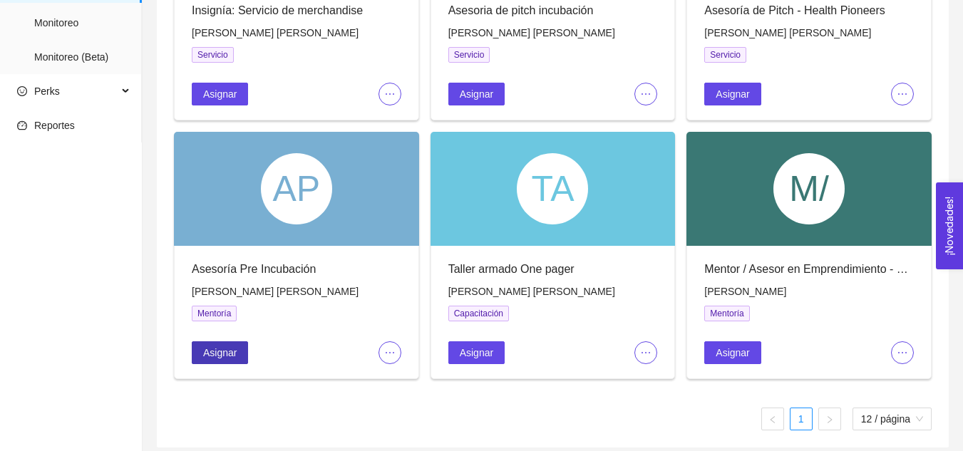
type input "antonio s"
click at [214, 354] on span "Asignar" at bounding box center [220, 353] width 34 height 16
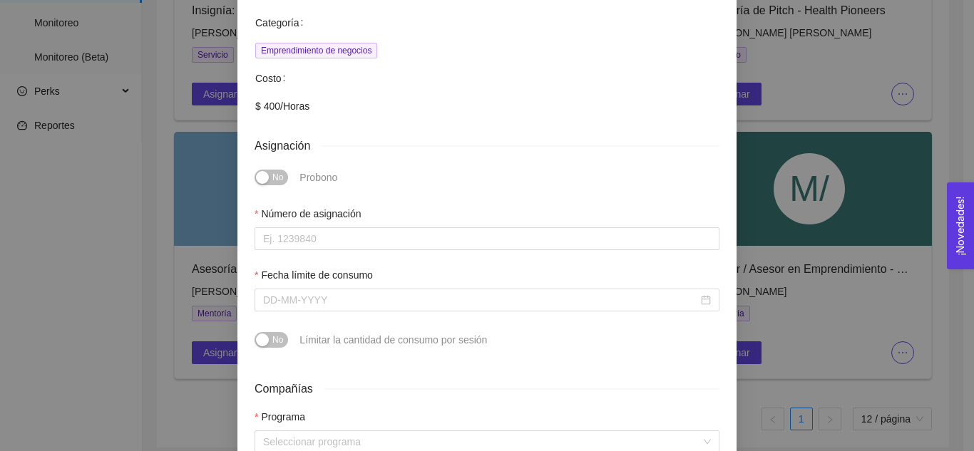
scroll to position [270, 0]
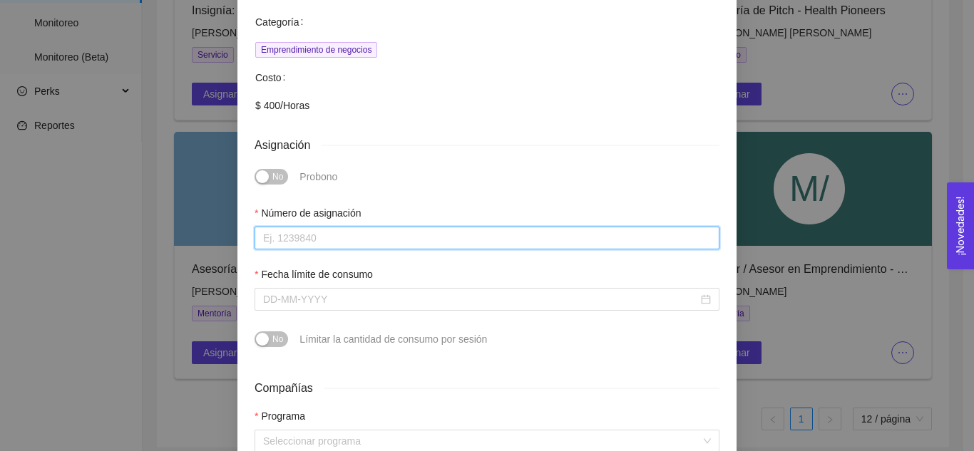
click at [366, 227] on input "Número de asignación" at bounding box center [487, 238] width 465 height 23
type input "0"
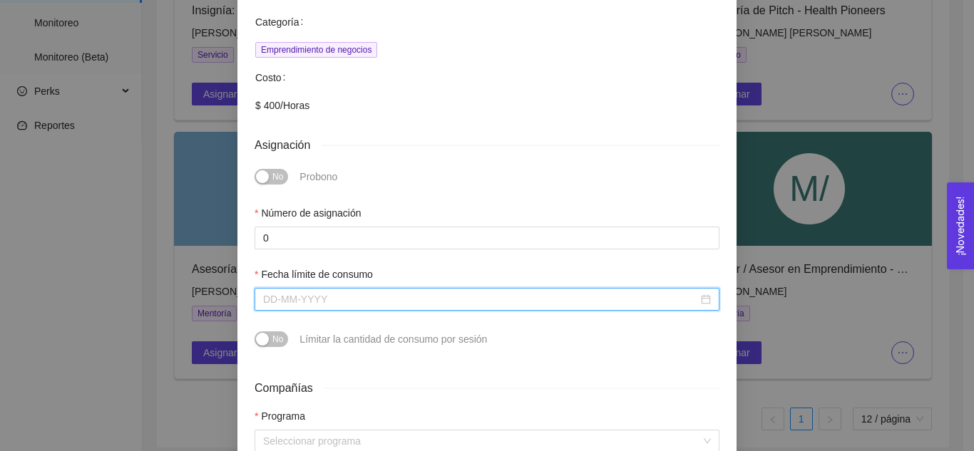
click at [368, 292] on input "Fecha límite de consumo" at bounding box center [480, 300] width 435 height 16
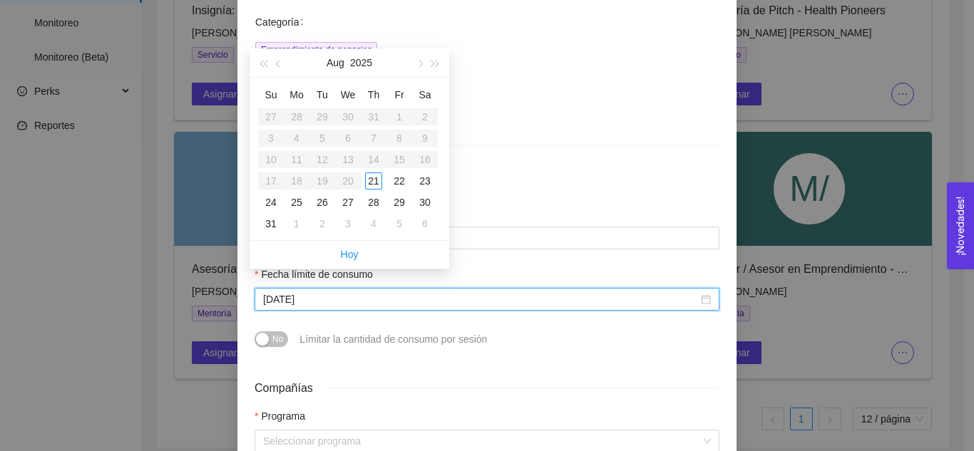
type input "August 30, 2025"
click at [419, 66] on span "button" at bounding box center [419, 64] width 7 height 7
type input "October 18, 2025"
click at [424, 67] on button "button" at bounding box center [419, 62] width 16 height 29
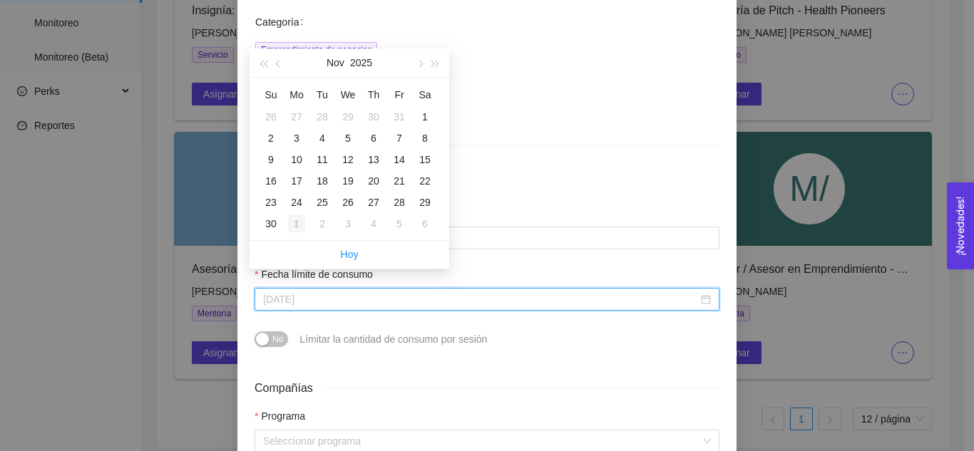
type input "December 1, 2025"
type input "November 30, 2025"
click at [267, 226] on div "30" at bounding box center [270, 223] width 17 height 17
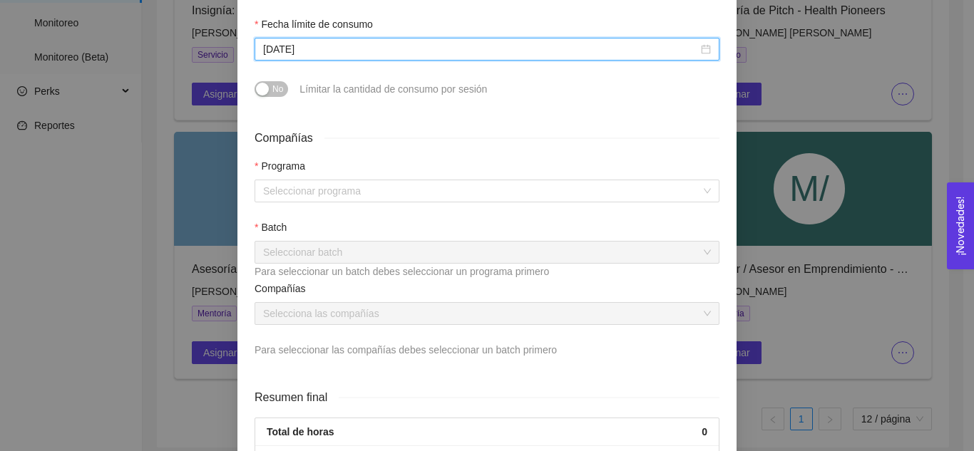
scroll to position [521, 0]
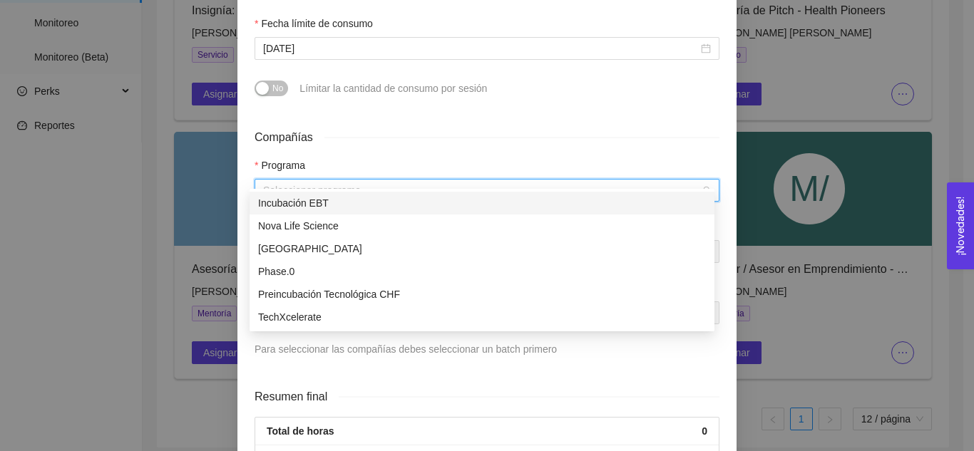
click at [317, 180] on input "search" at bounding box center [482, 190] width 438 height 21
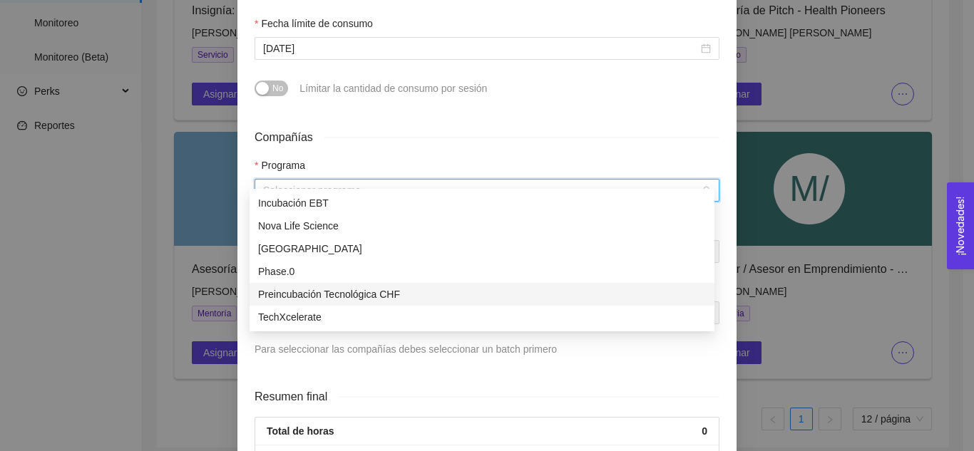
click at [343, 287] on div "Preincubación Tecnológica CHF" at bounding box center [482, 295] width 448 height 16
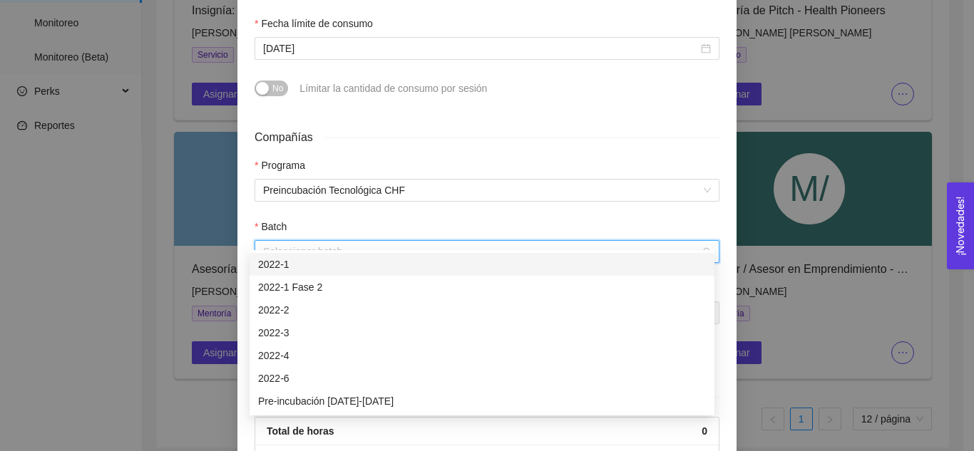
click at [296, 241] on input "search" at bounding box center [482, 251] width 438 height 21
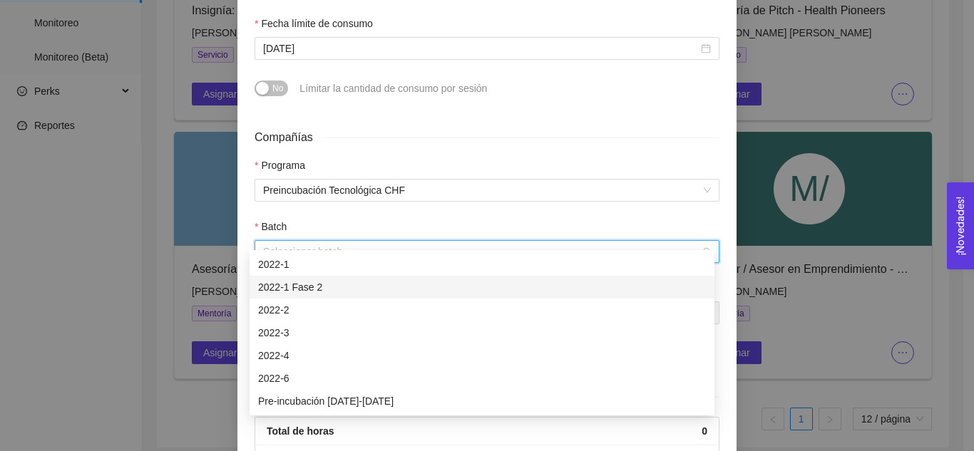
click at [317, 296] on div "2022-1 Fase 2" at bounding box center [482, 287] width 465 height 23
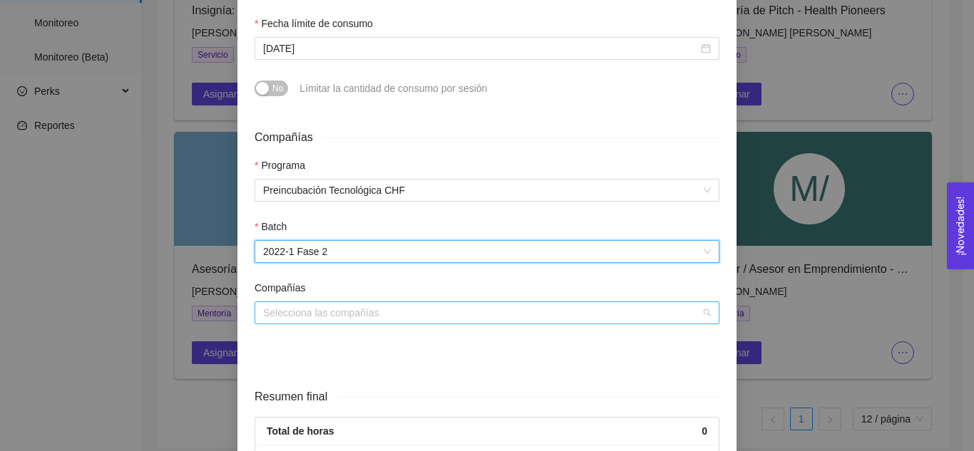
click at [319, 302] on input "search" at bounding box center [482, 312] width 438 height 21
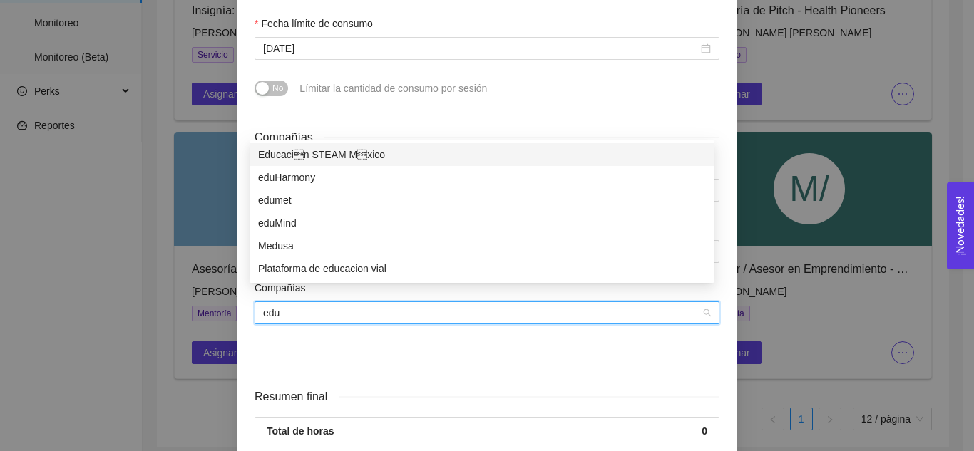
type input "edum"
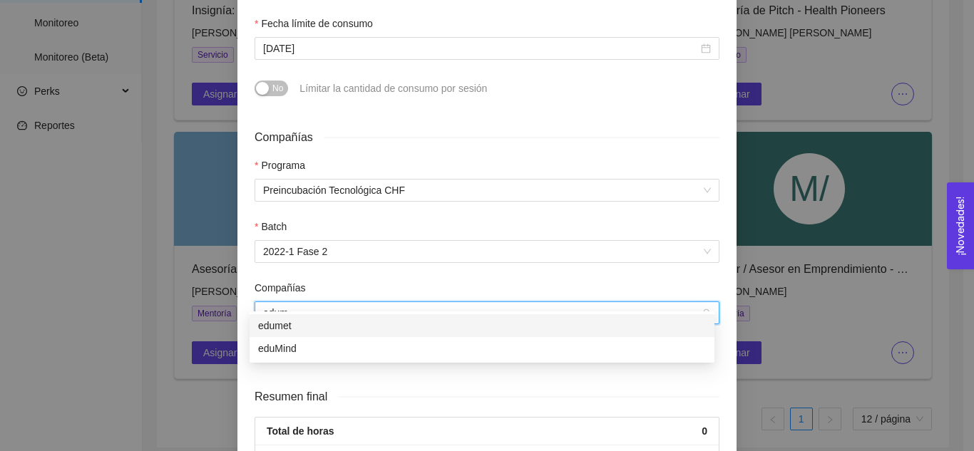
click at [329, 322] on div "edumet" at bounding box center [482, 326] width 448 height 16
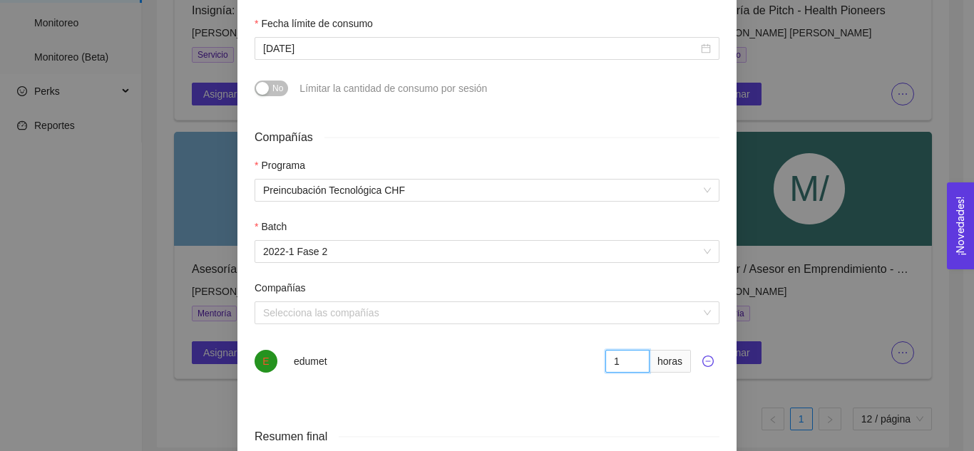
click at [632, 350] on input "1" at bounding box center [627, 361] width 44 height 23
click at [632, 350] on input "2" at bounding box center [627, 361] width 44 height 23
click at [632, 350] on input "3" at bounding box center [627, 361] width 44 height 23
type input "4"
click at [632, 350] on input "4" at bounding box center [627, 361] width 44 height 23
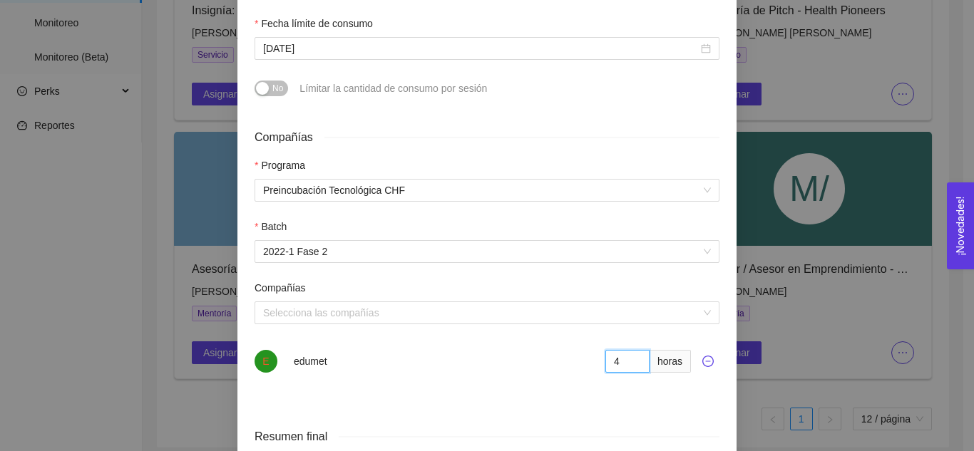
scroll to position [639, 0]
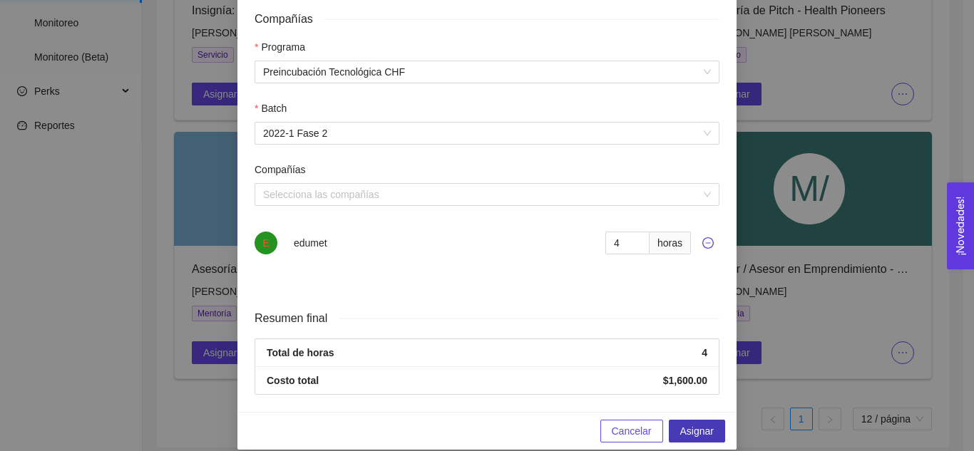
click at [690, 424] on span "Asignar" at bounding box center [697, 432] width 34 height 16
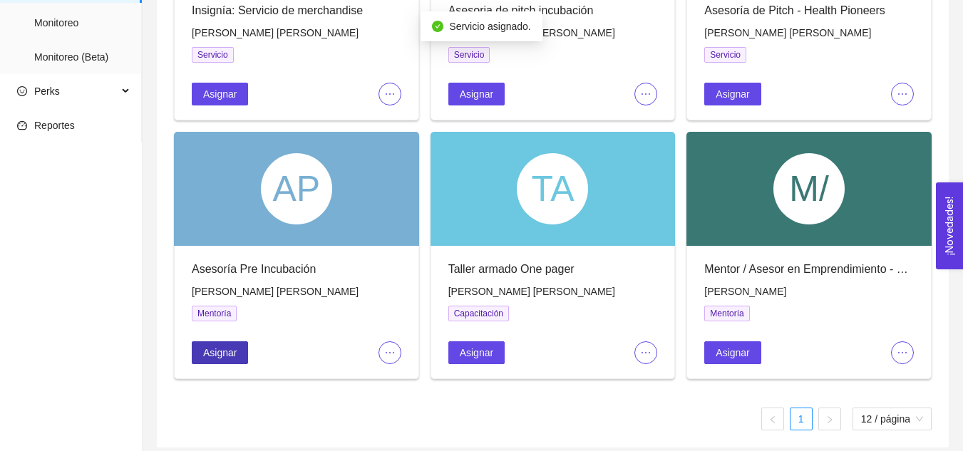
scroll to position [0, 0]
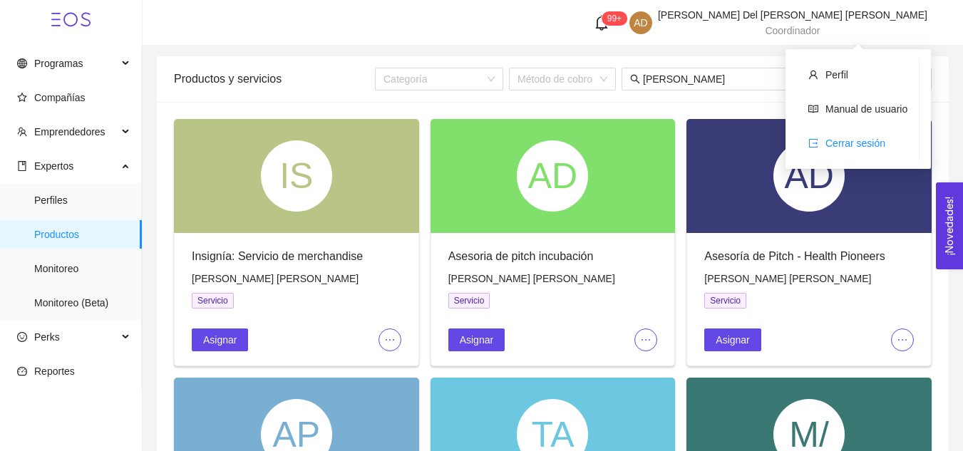
click at [871, 138] on span "Cerrar sesión" at bounding box center [856, 143] width 60 height 11
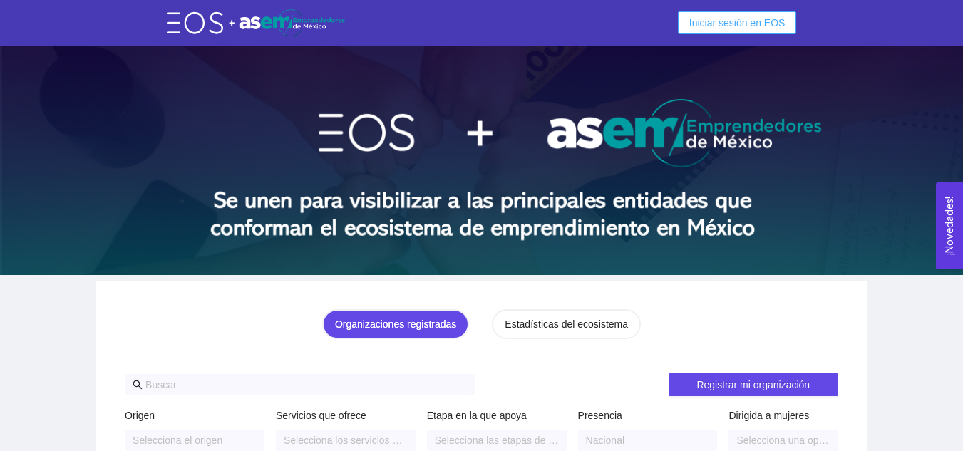
click at [744, 22] on span "Iniciar sesión en EOS" at bounding box center [738, 23] width 96 height 16
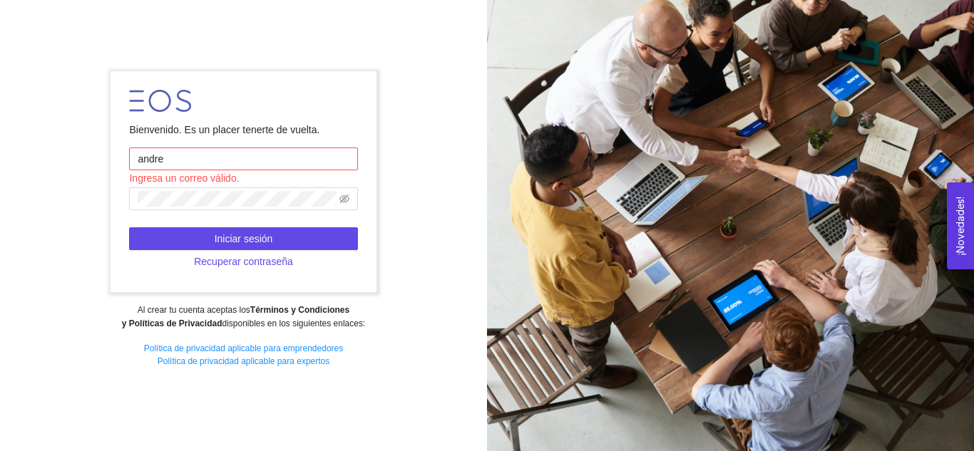
type input "andrea.1611@live.com.mx"
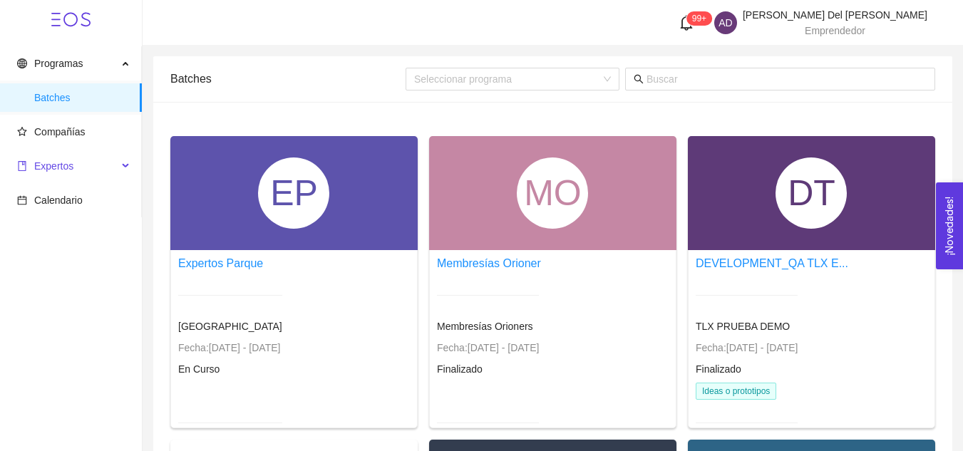
click at [70, 166] on span "Expertos" at bounding box center [53, 165] width 39 height 11
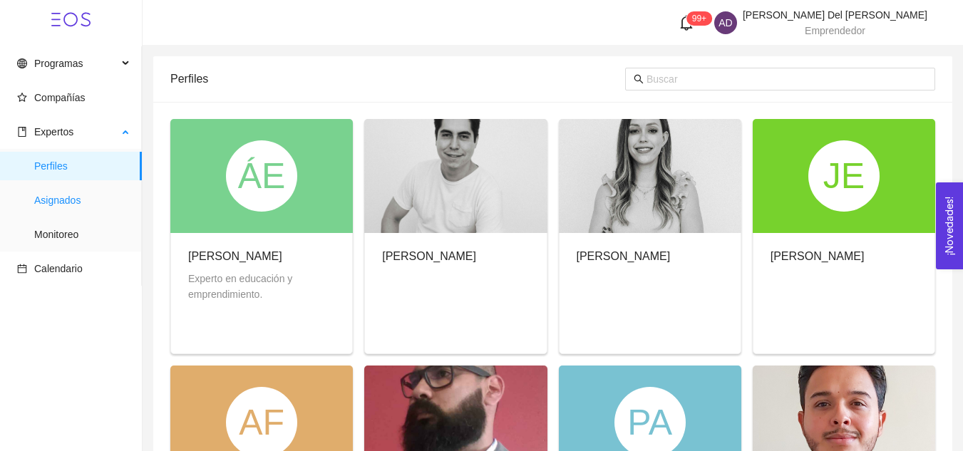
click at [73, 201] on span "Asignados" at bounding box center [82, 200] width 96 height 29
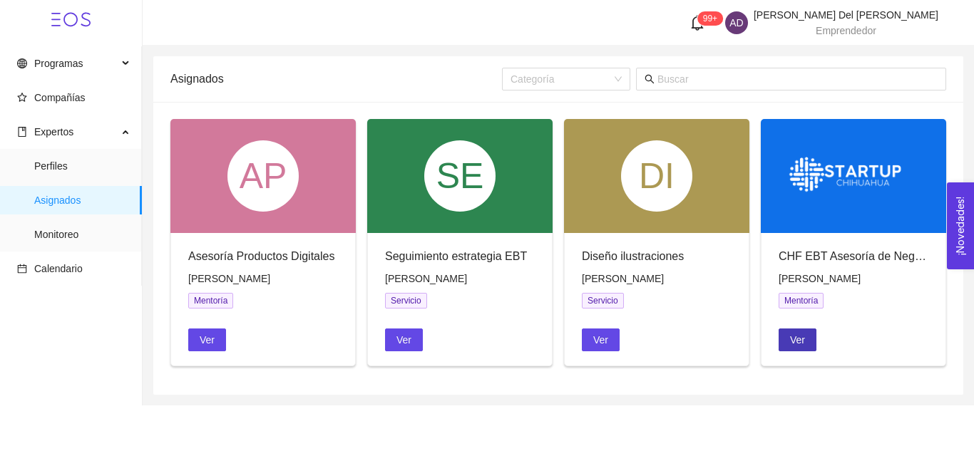
click at [809, 337] on button "Ver" at bounding box center [798, 340] width 38 height 23
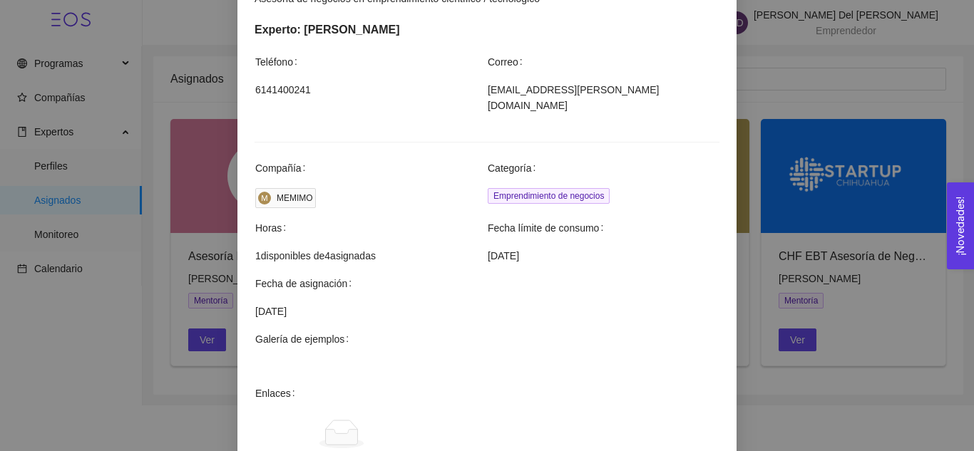
scroll to position [536, 0]
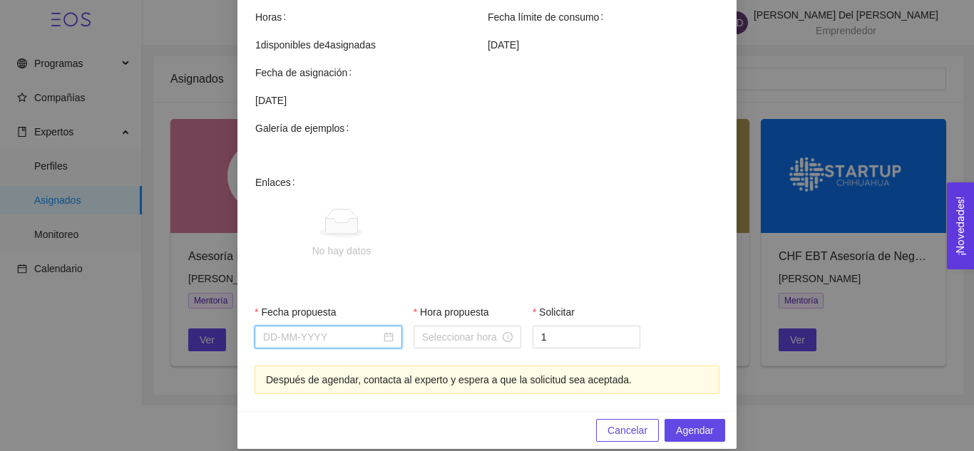
click at [348, 329] on input "Fecha propuesta" at bounding box center [322, 337] width 118 height 16
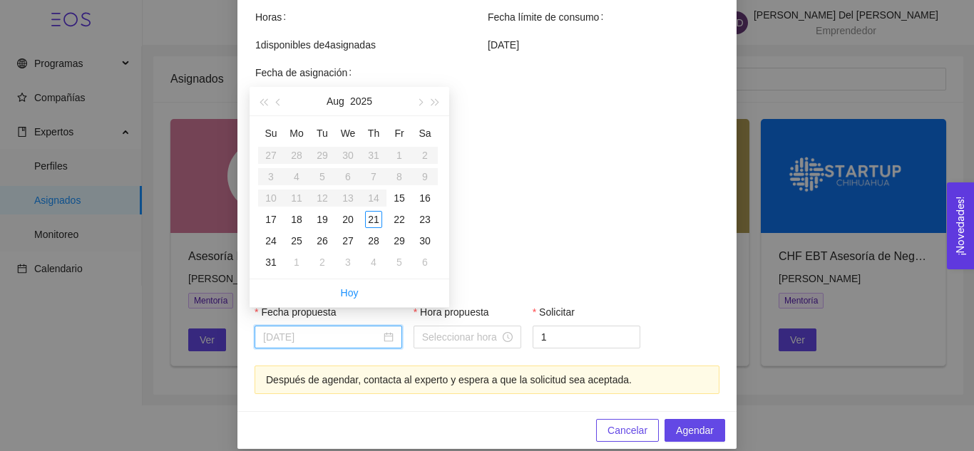
type input "August 22, 2025"
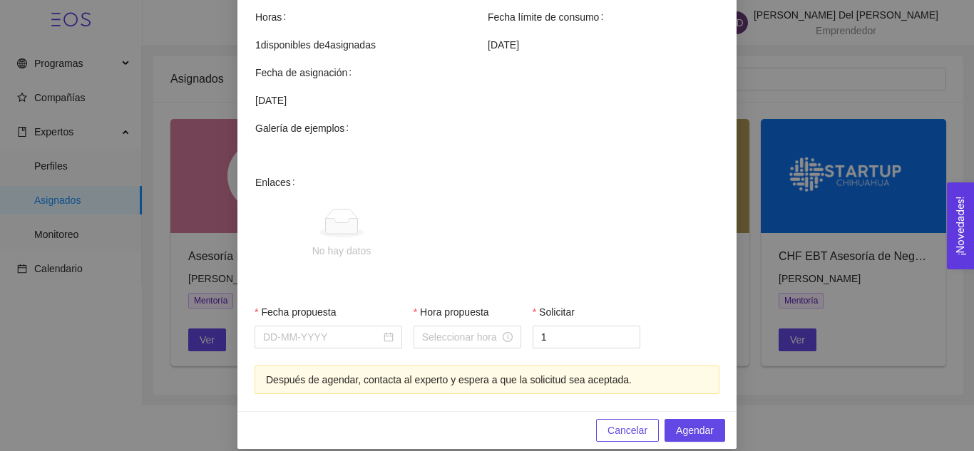
click at [625, 419] on button "Cancelar" at bounding box center [627, 430] width 63 height 23
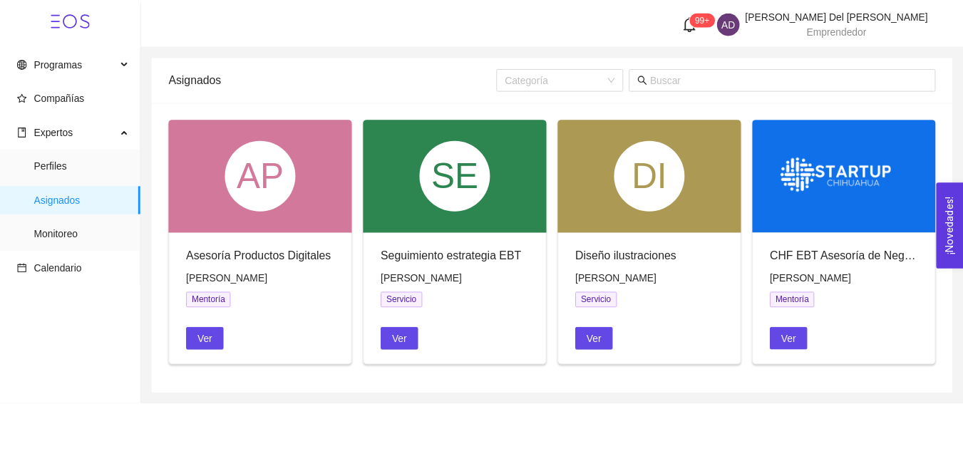
scroll to position [465, 0]
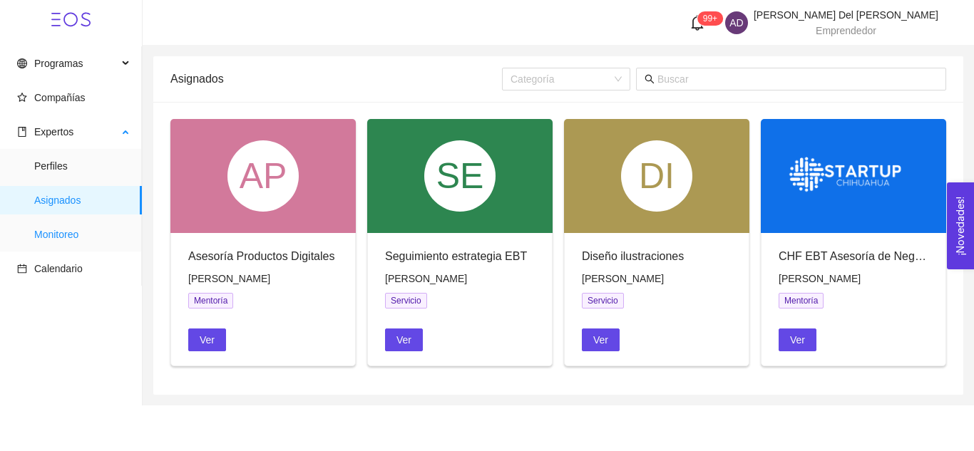
click at [76, 243] on span "Monitoreo" at bounding box center [82, 234] width 96 height 29
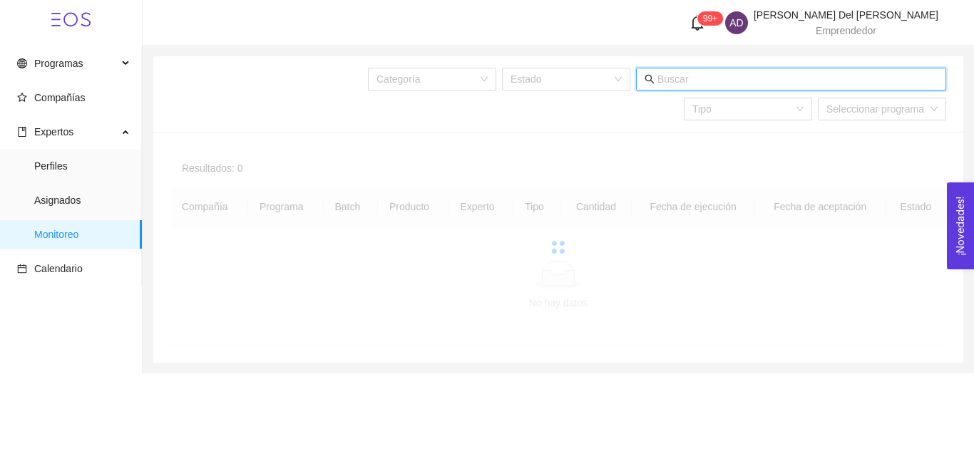
click at [735, 80] on input "text" at bounding box center [798, 79] width 280 height 16
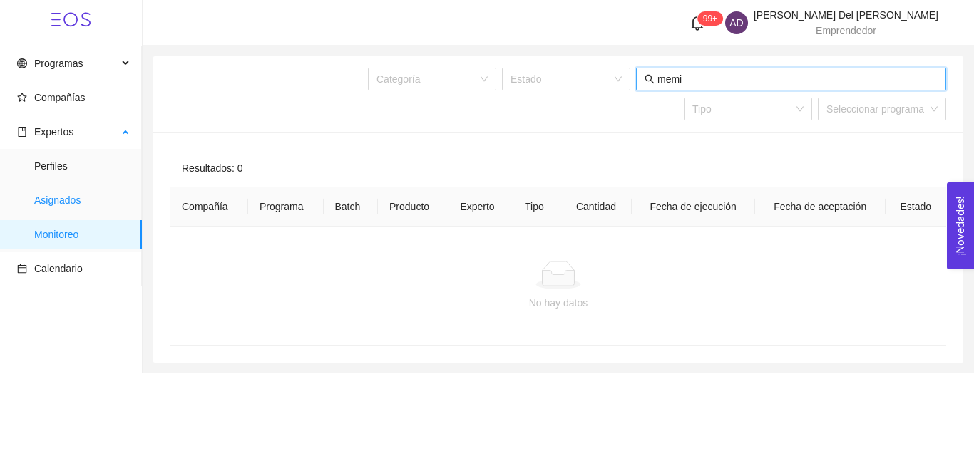
type input "memi"
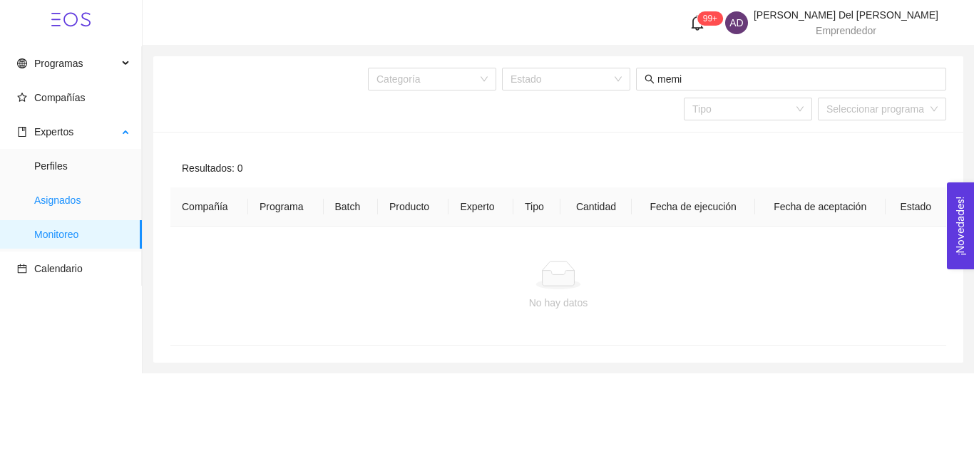
click at [61, 203] on span "Asignados" at bounding box center [82, 200] width 96 height 29
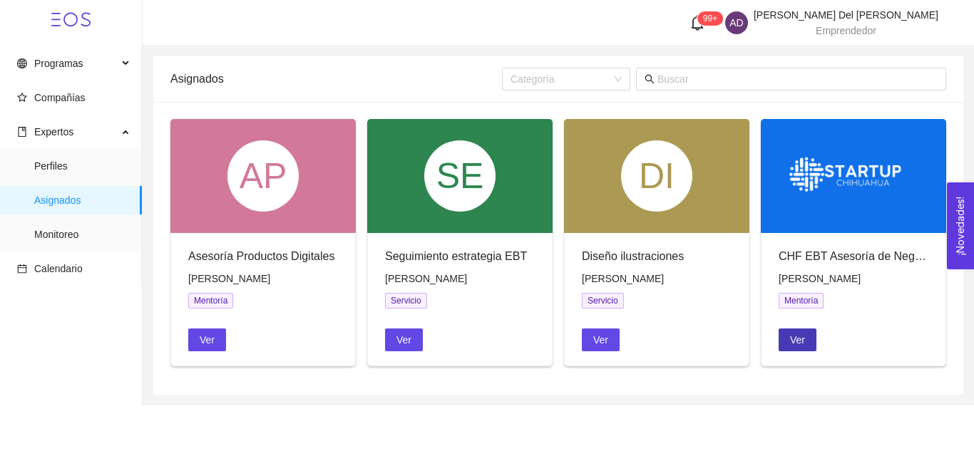
click at [803, 334] on span "Ver" at bounding box center [797, 340] width 15 height 16
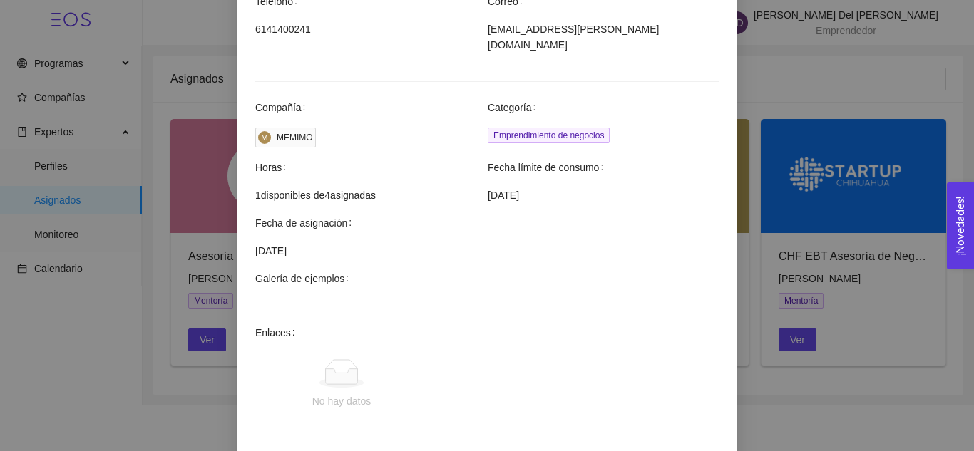
scroll to position [536, 0]
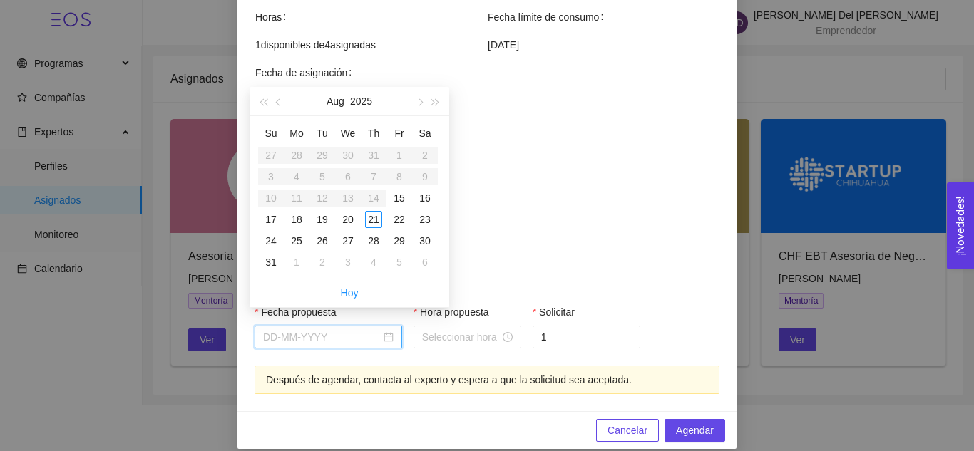
click at [322, 329] on input "Fecha propuesta" at bounding box center [322, 337] width 118 height 16
type input "August 23, 2025"
click at [419, 97] on button "button" at bounding box center [419, 101] width 16 height 29
type input "September 30, 2025"
click at [323, 240] on div "30" at bounding box center [322, 240] width 17 height 17
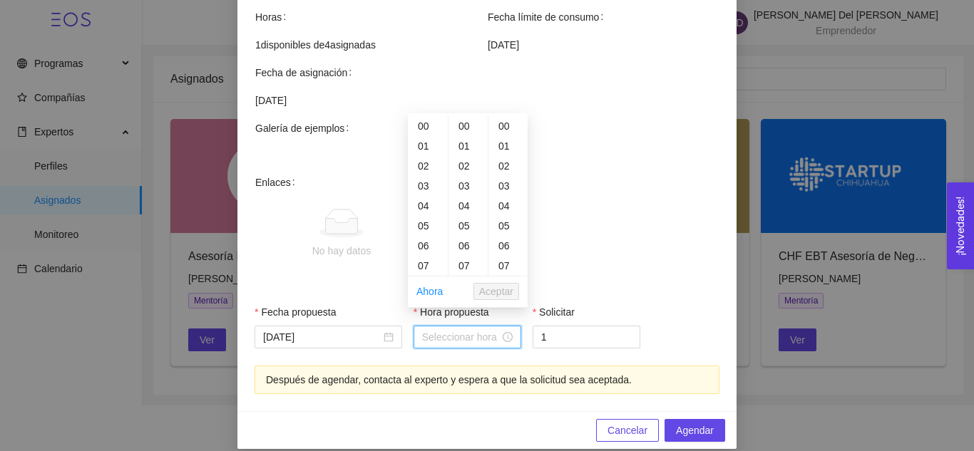
click at [460, 329] on input "Hora propuesta" at bounding box center [461, 337] width 78 height 16
click at [436, 223] on div "05" at bounding box center [428, 226] width 40 height 20
type input "05:00:00"
click at [500, 290] on span "Aceptar" at bounding box center [496, 292] width 34 height 16
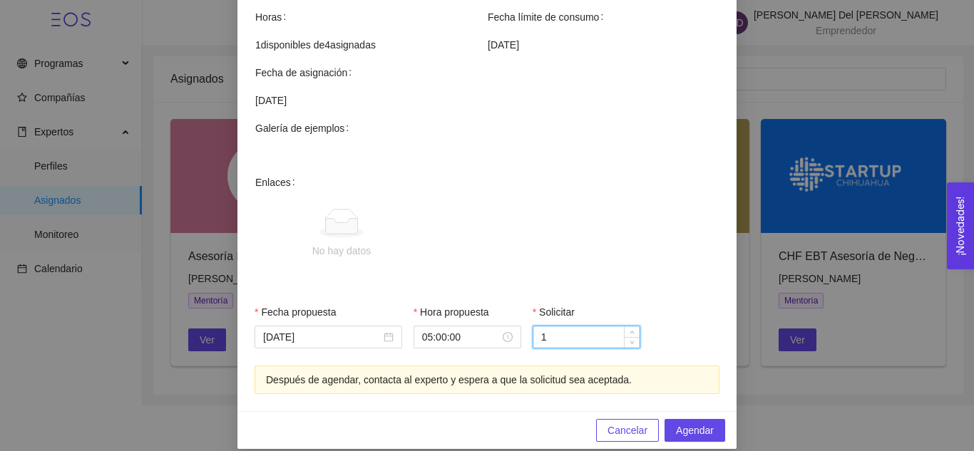
click at [556, 327] on input "1" at bounding box center [586, 337] width 106 height 21
click at [630, 332] on icon "up" at bounding box center [632, 333] width 4 height 3
click at [630, 329] on span "up" at bounding box center [632, 333] width 9 height 9
type input "2"
type input "1"
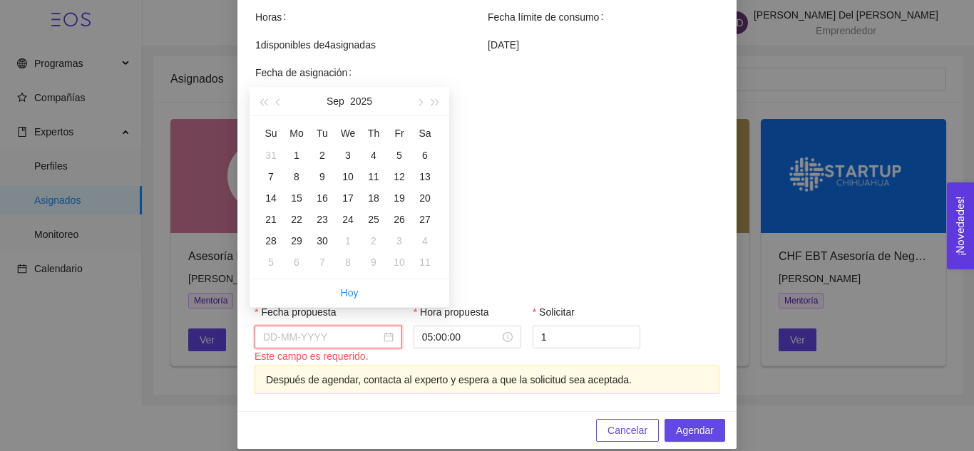
click at [348, 329] on input "Fecha propuesta" at bounding box center [322, 337] width 118 height 16
type input "September 4, 2025"
click at [273, 98] on button "button" at bounding box center [279, 101] width 16 height 29
type input "August 21, 2025"
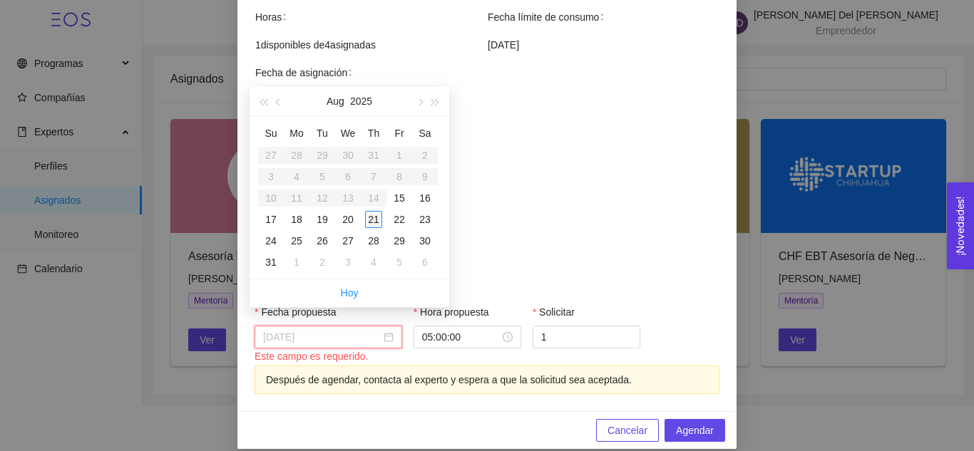
click at [373, 211] on div "21" at bounding box center [373, 219] width 17 height 17
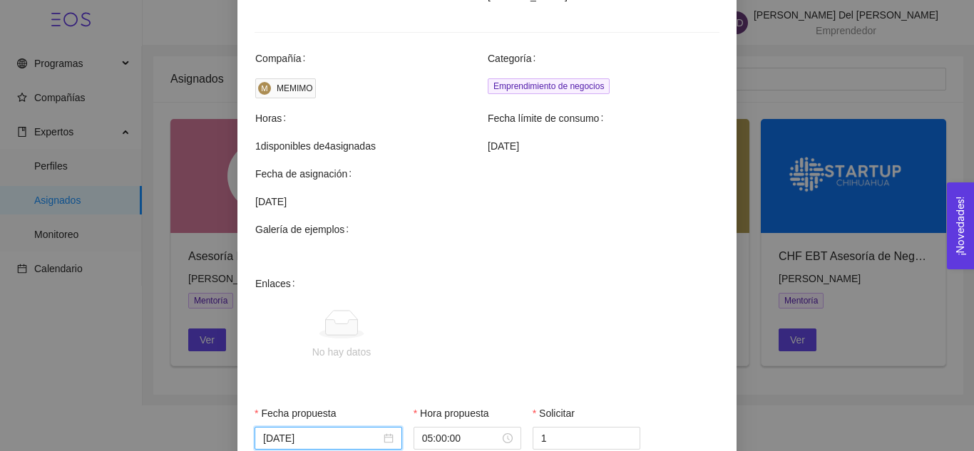
scroll to position [536, 0]
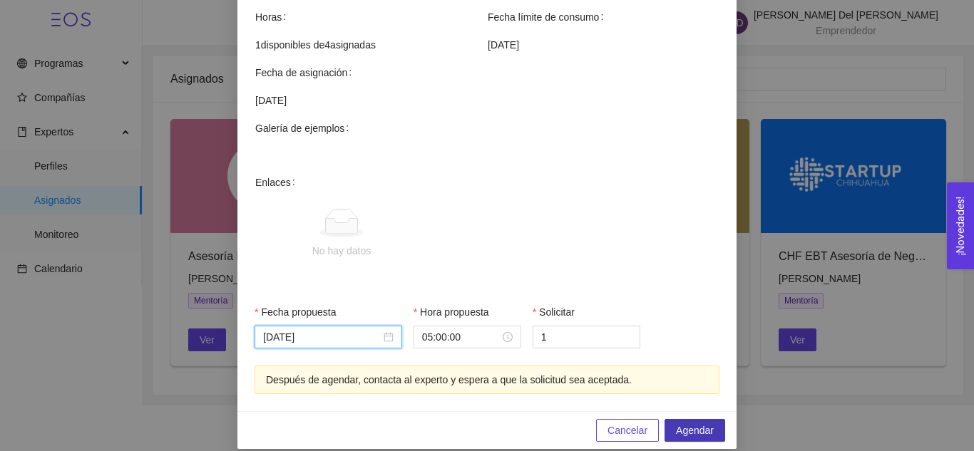
click at [700, 423] on span "Agendar" at bounding box center [695, 431] width 38 height 16
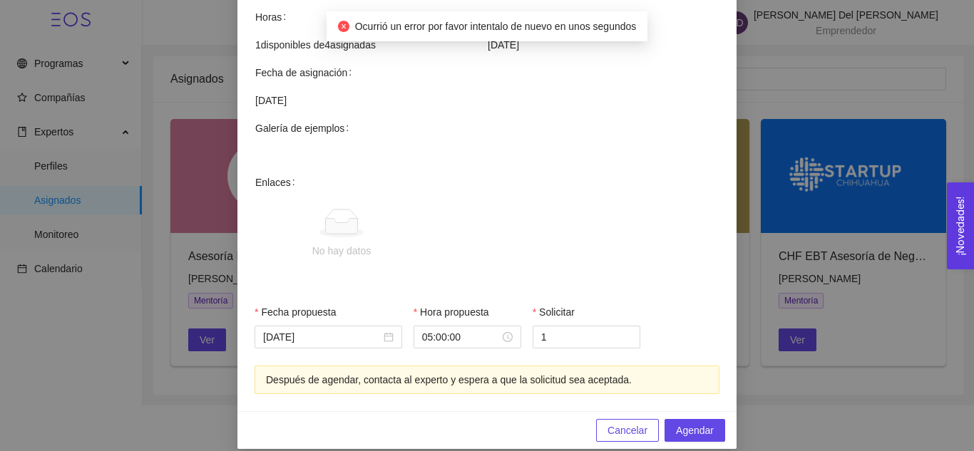
click at [608, 423] on span "Cancelar" at bounding box center [628, 431] width 40 height 16
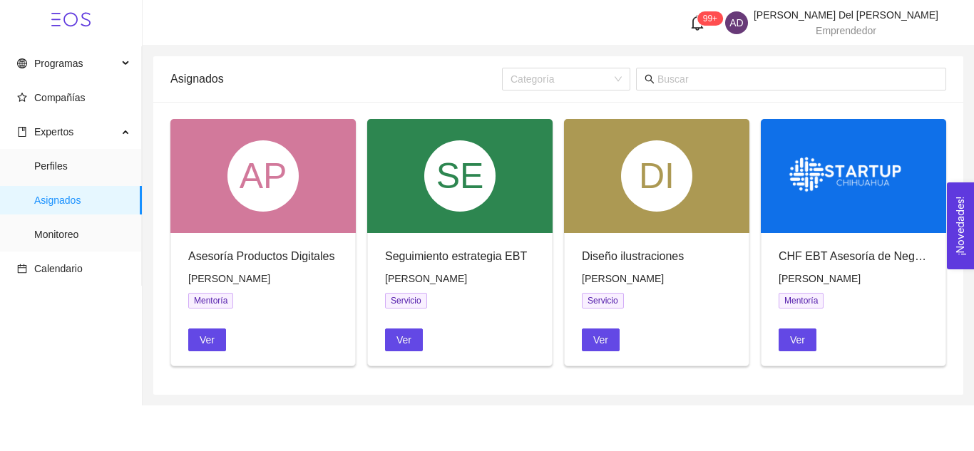
scroll to position [465, 0]
